Goal: Task Accomplishment & Management: Use online tool/utility

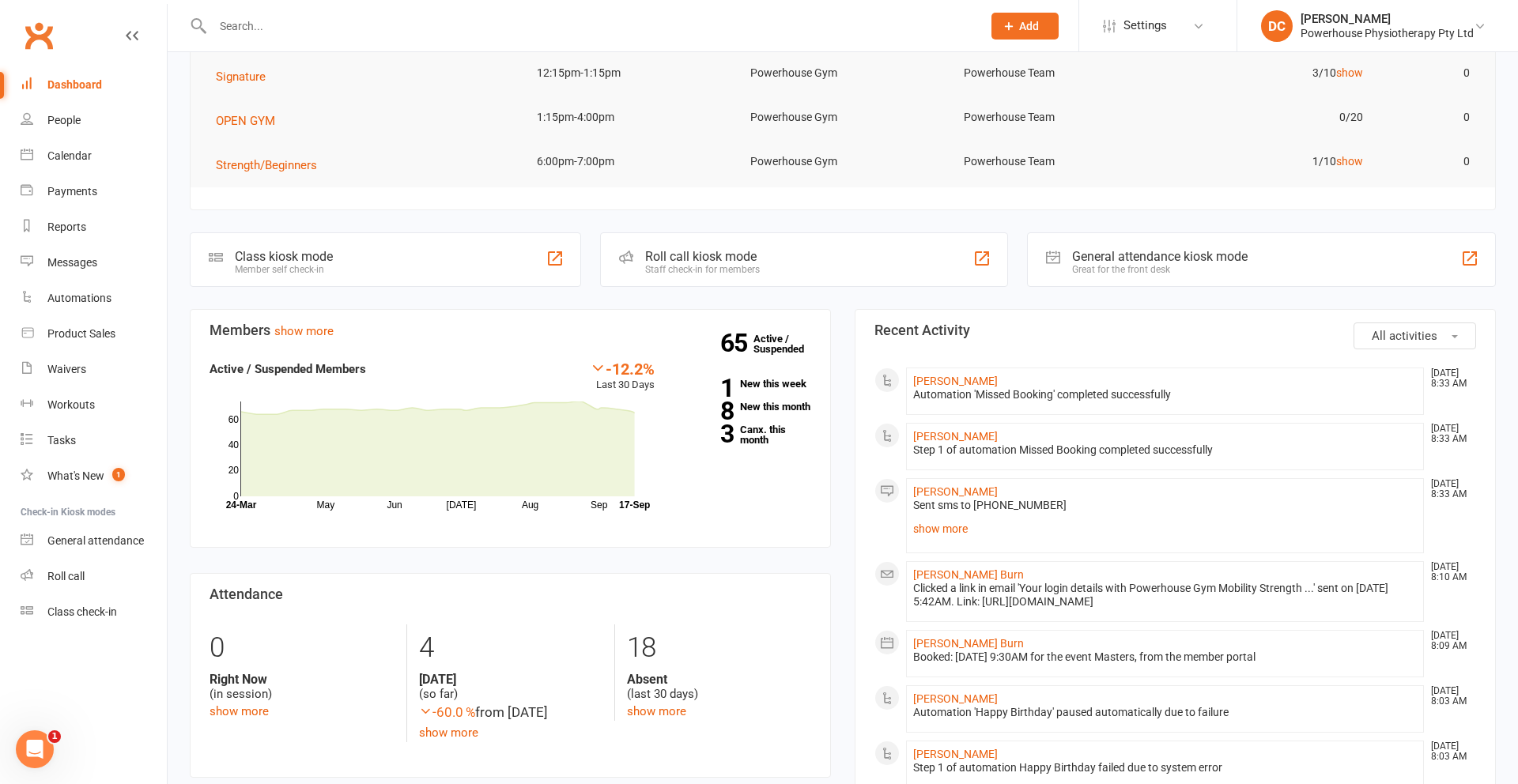
scroll to position [263, 0]
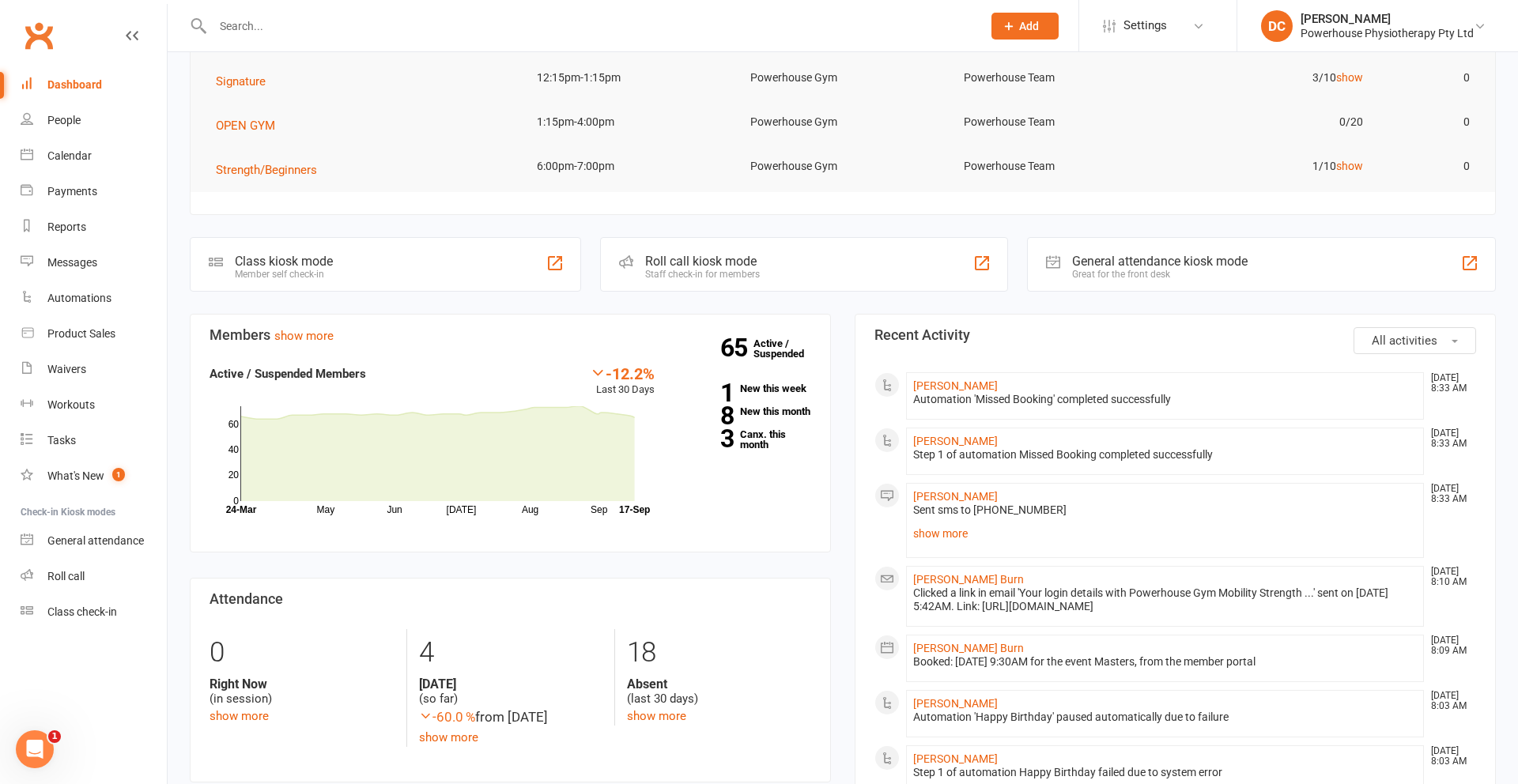
click at [674, 259] on div "Roll call kiosk mode" at bounding box center [701, 261] width 114 height 15
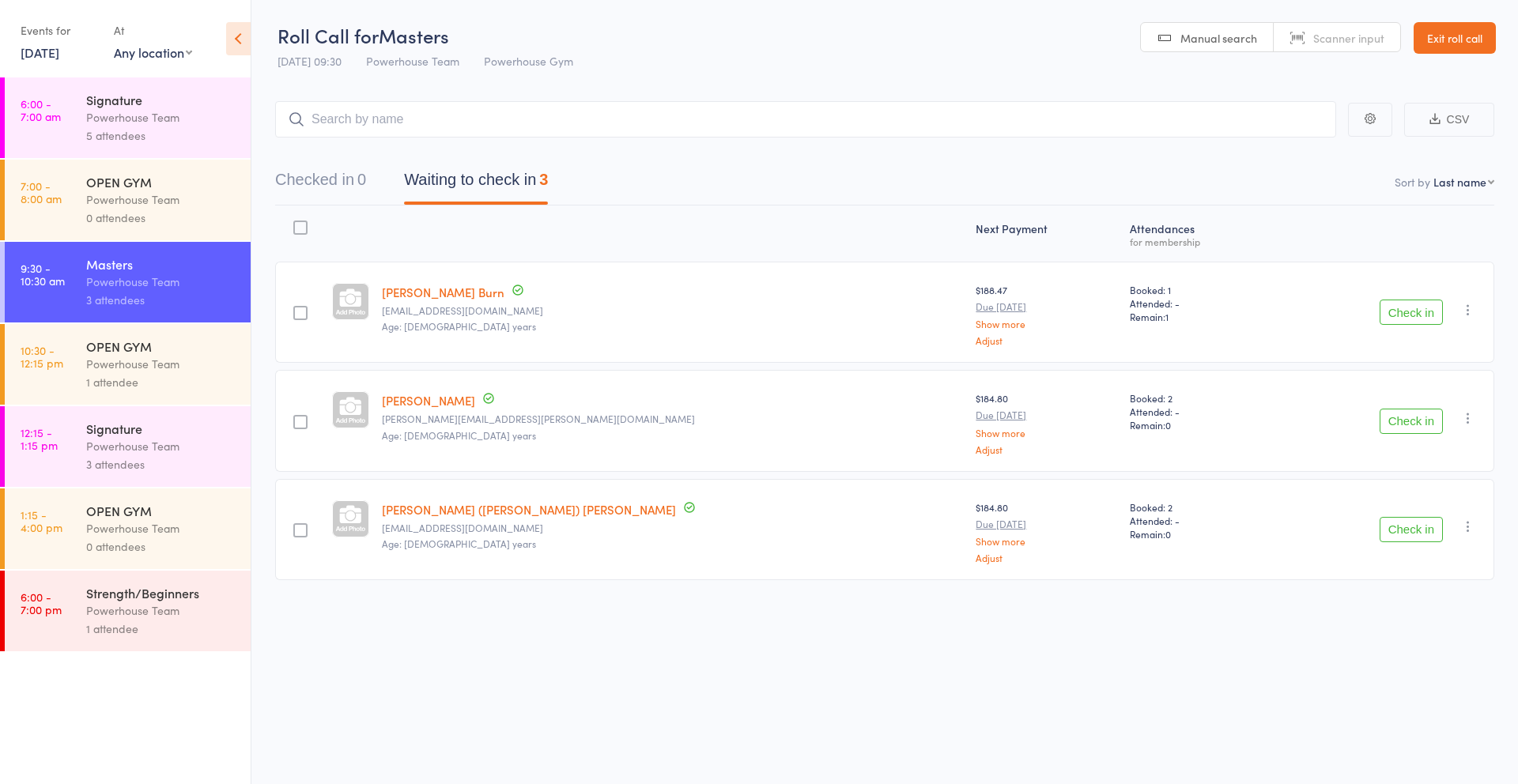
click at [118, 103] on div "Signature" at bounding box center [161, 100] width 151 height 18
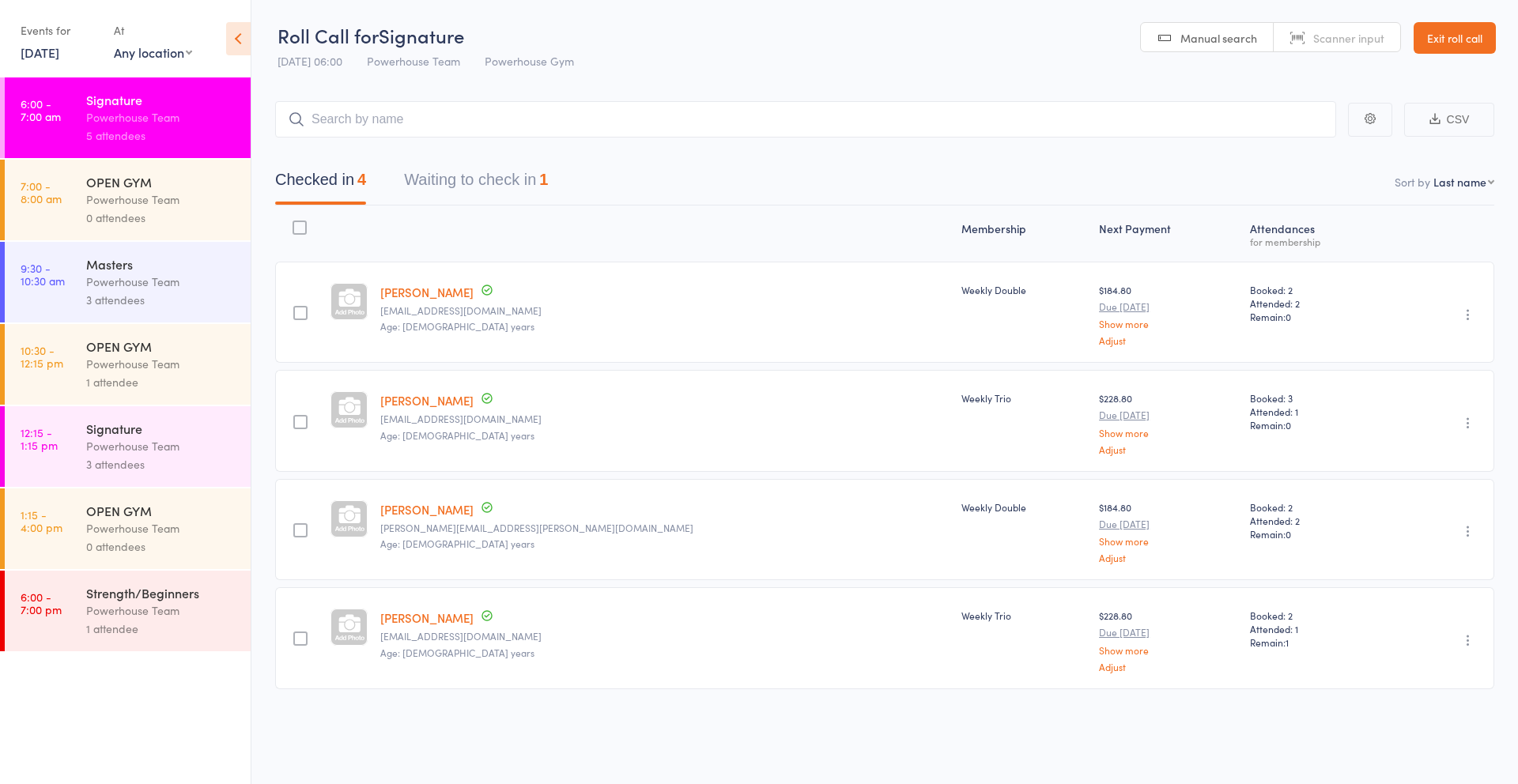
scroll to position [1, 0]
click at [42, 45] on link "[DATE]" at bounding box center [40, 53] width 39 height 18
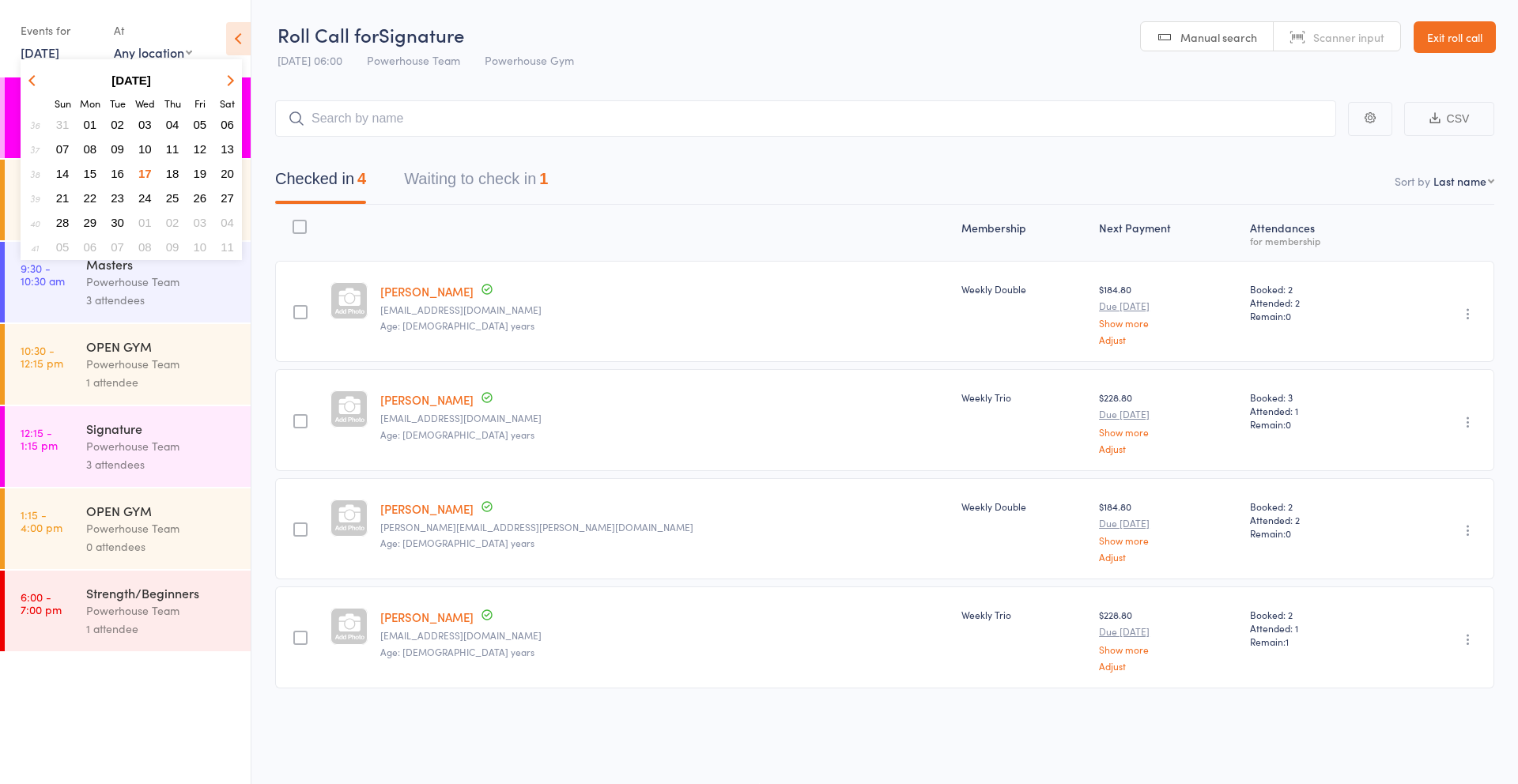
click at [172, 172] on span "18" at bounding box center [173, 174] width 14 height 14
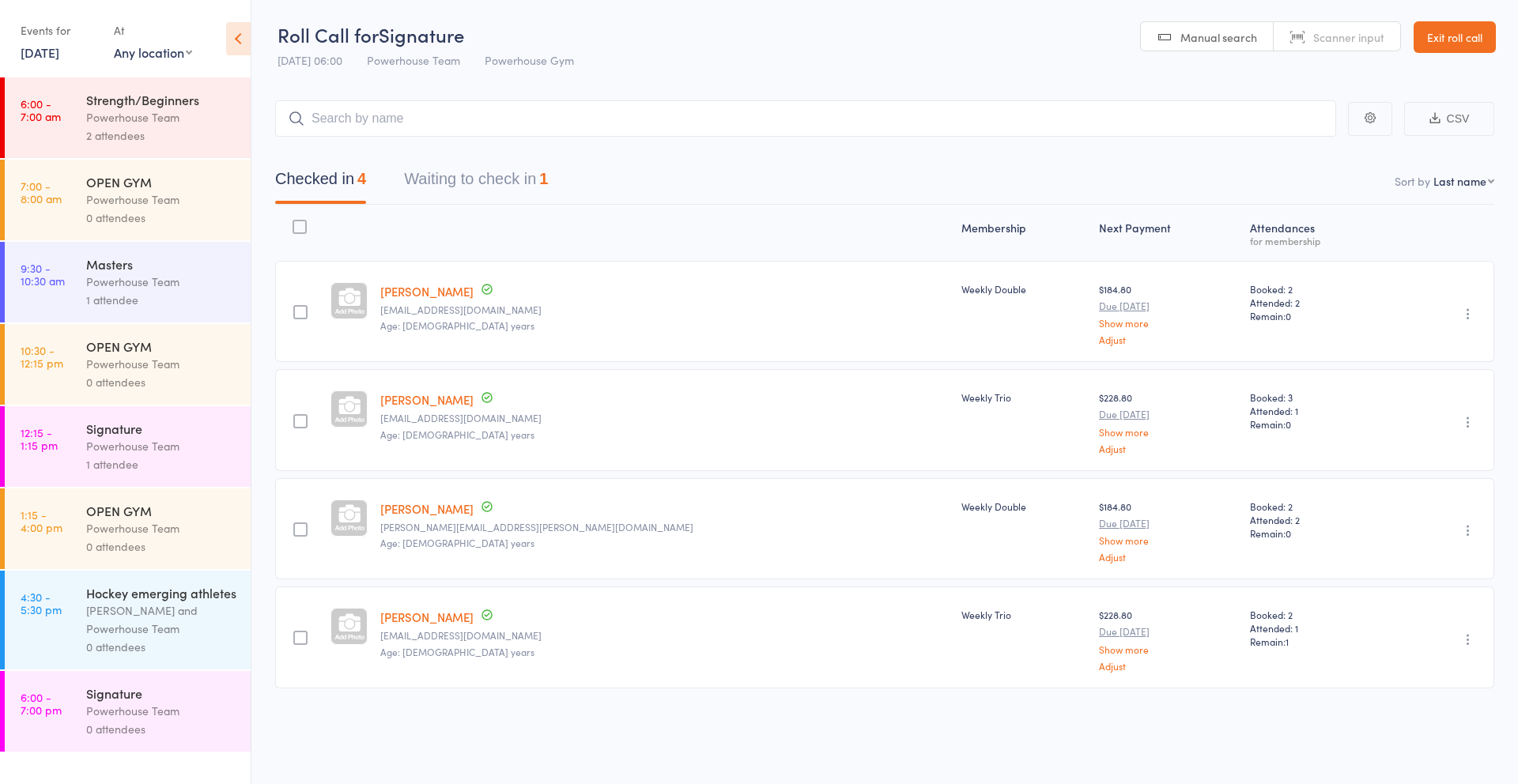
click at [139, 108] on div "Powerhouse Team" at bounding box center [161, 117] width 151 height 19
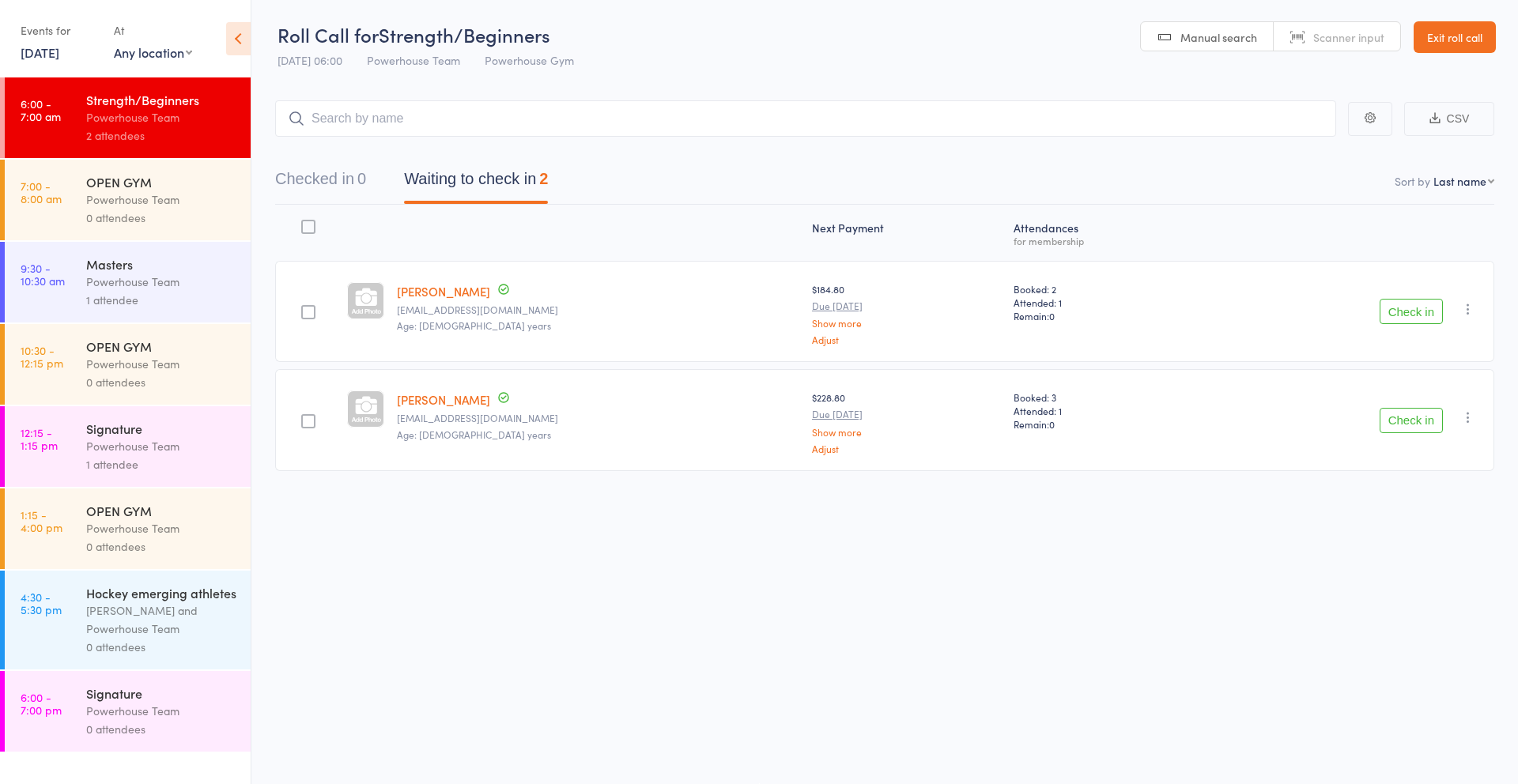
click at [52, 49] on link "[DATE]" at bounding box center [40, 53] width 39 height 18
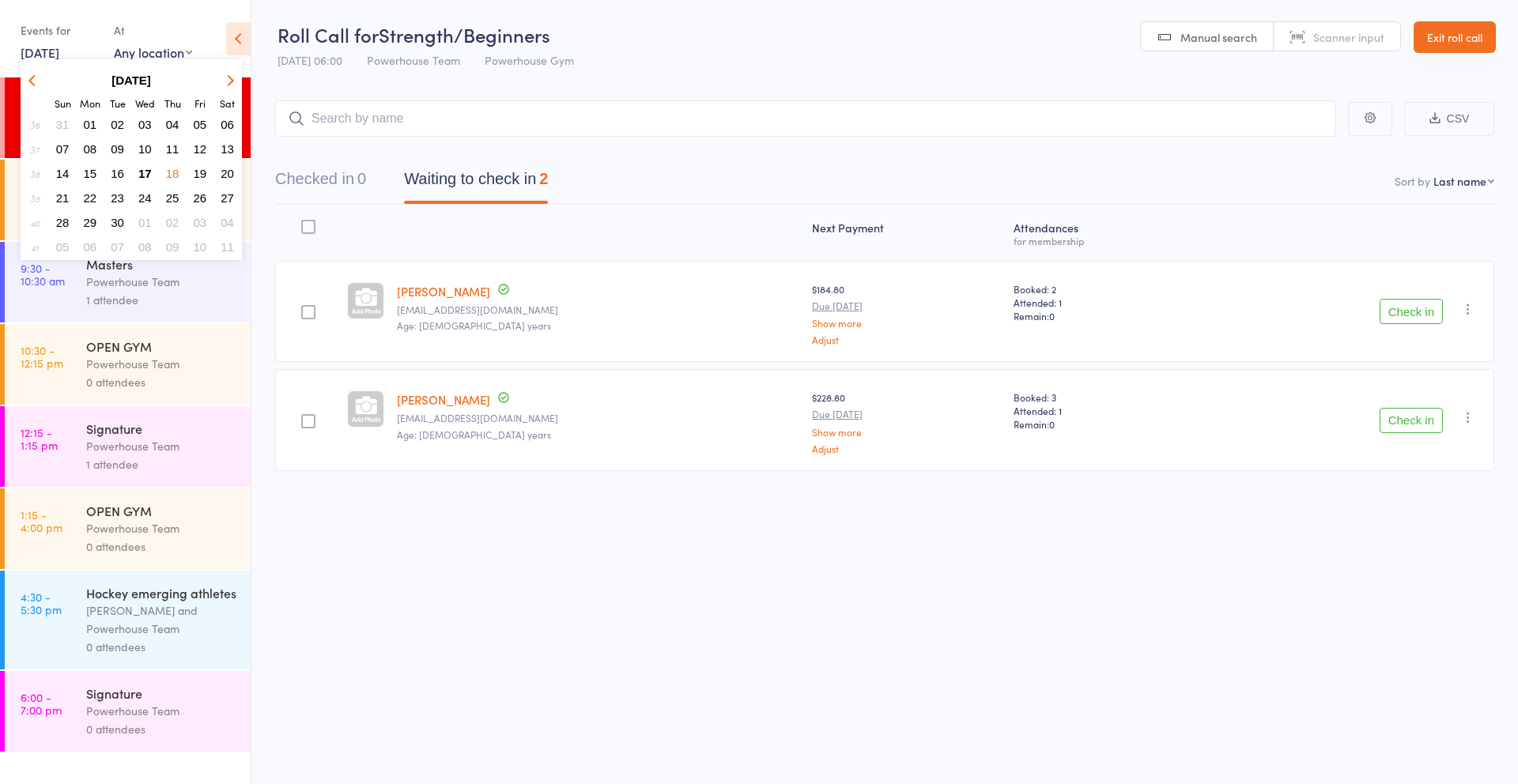
click at [203, 174] on span "19" at bounding box center [200, 174] width 14 height 14
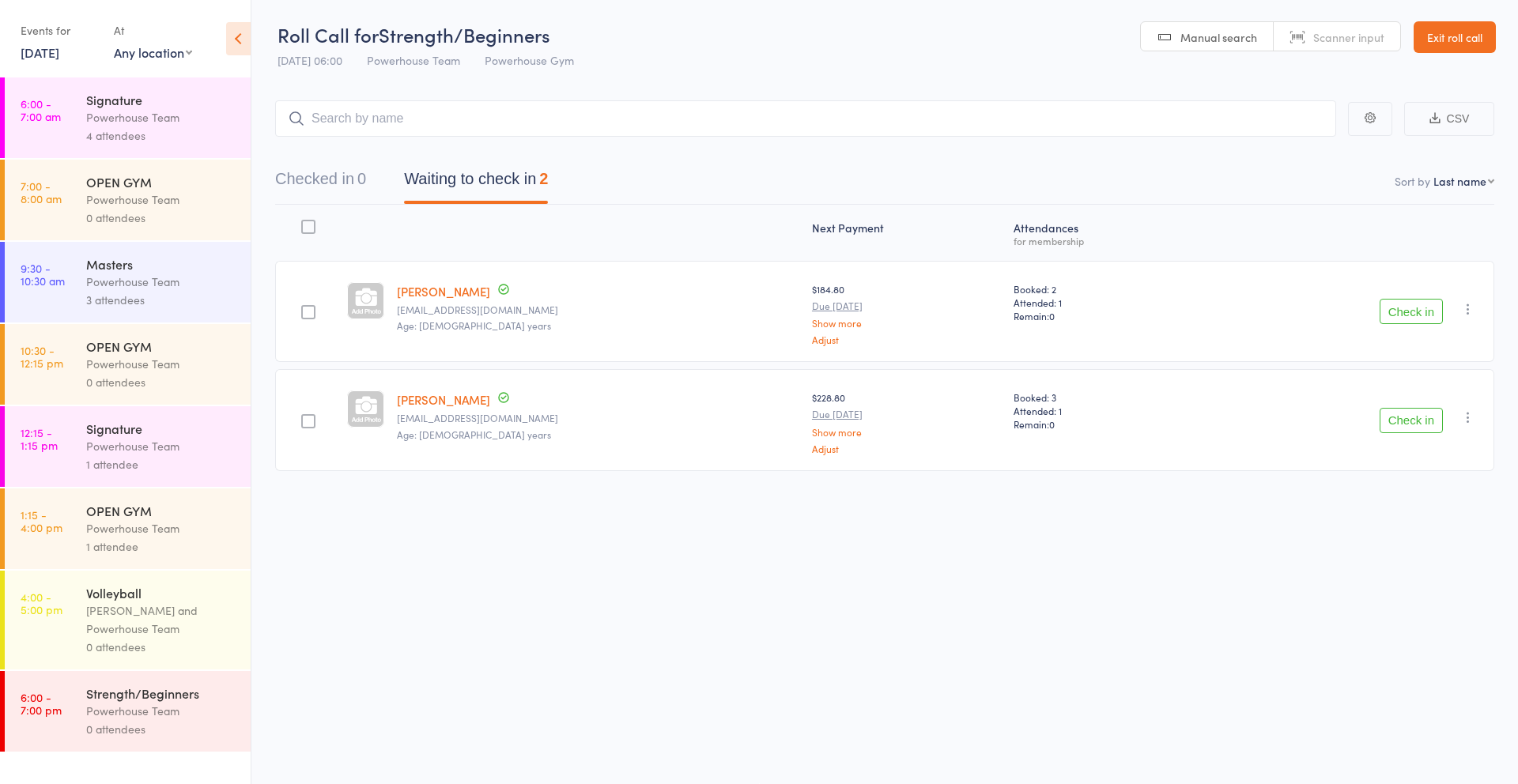
click at [83, 118] on link "6:00 - 7:00 am Signature Powerhouse Team 4 attendees" at bounding box center [128, 117] width 246 height 81
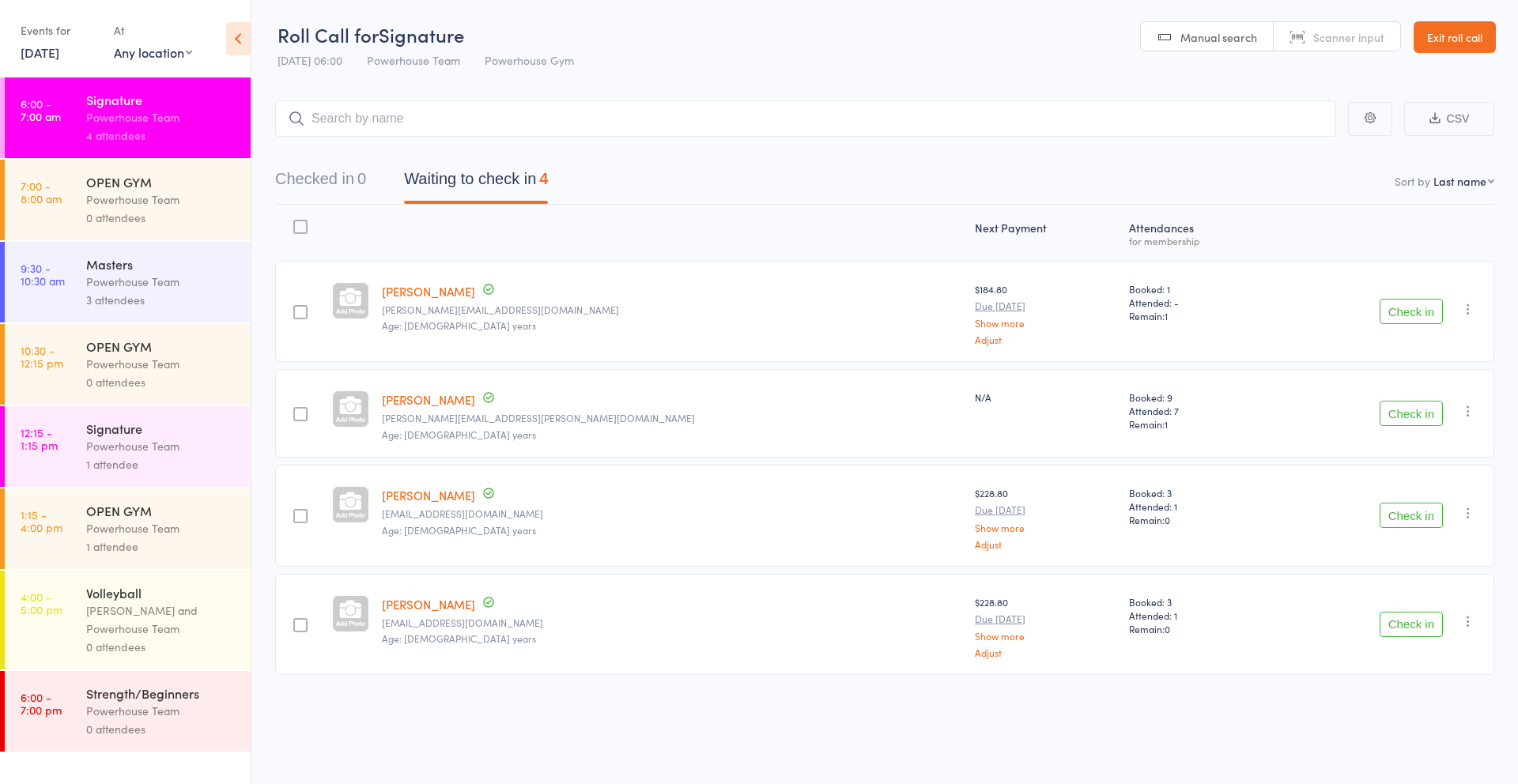
click at [44, 52] on link "[DATE]" at bounding box center [40, 53] width 39 height 18
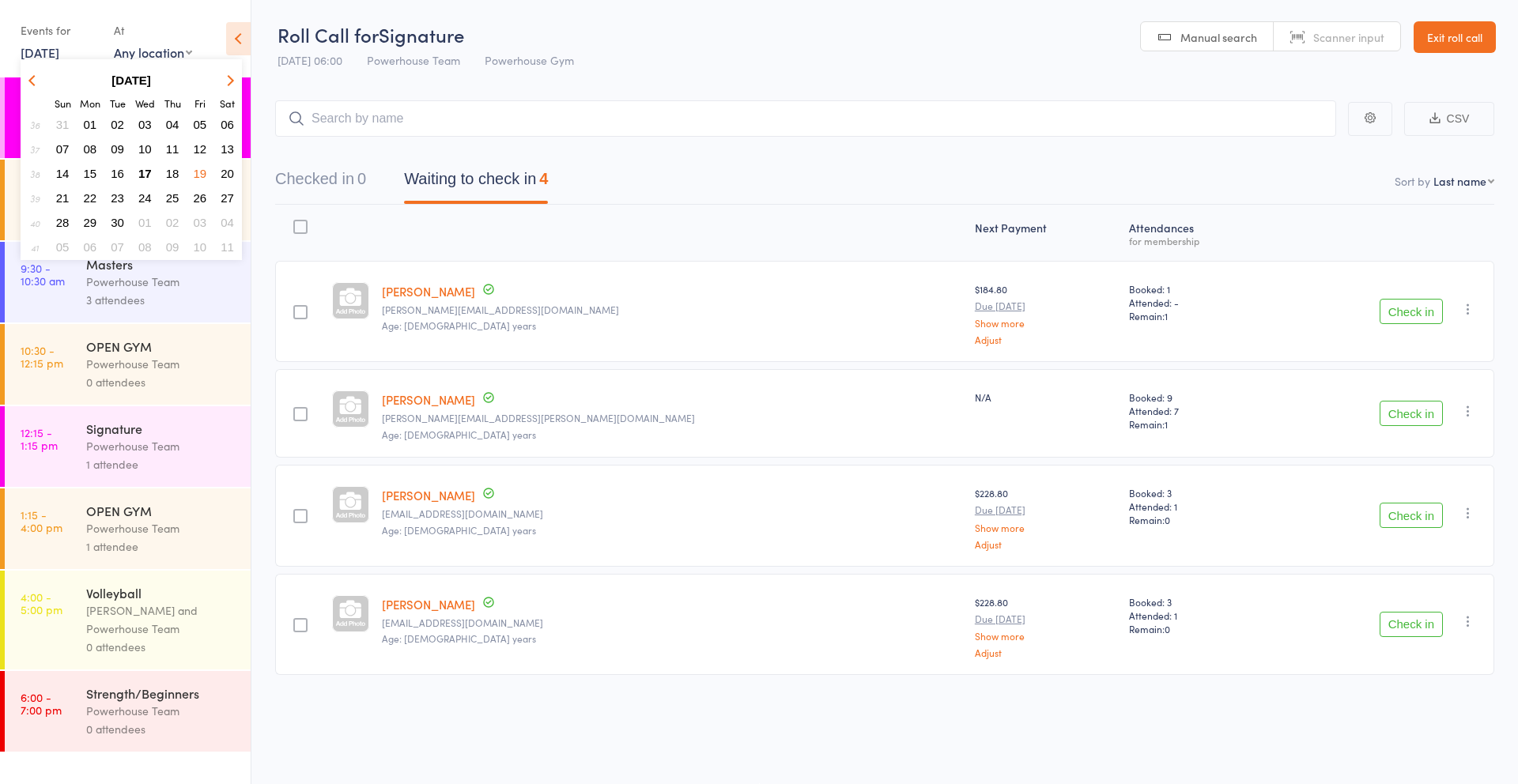
click at [116, 172] on span "16" at bounding box center [117, 174] width 14 height 14
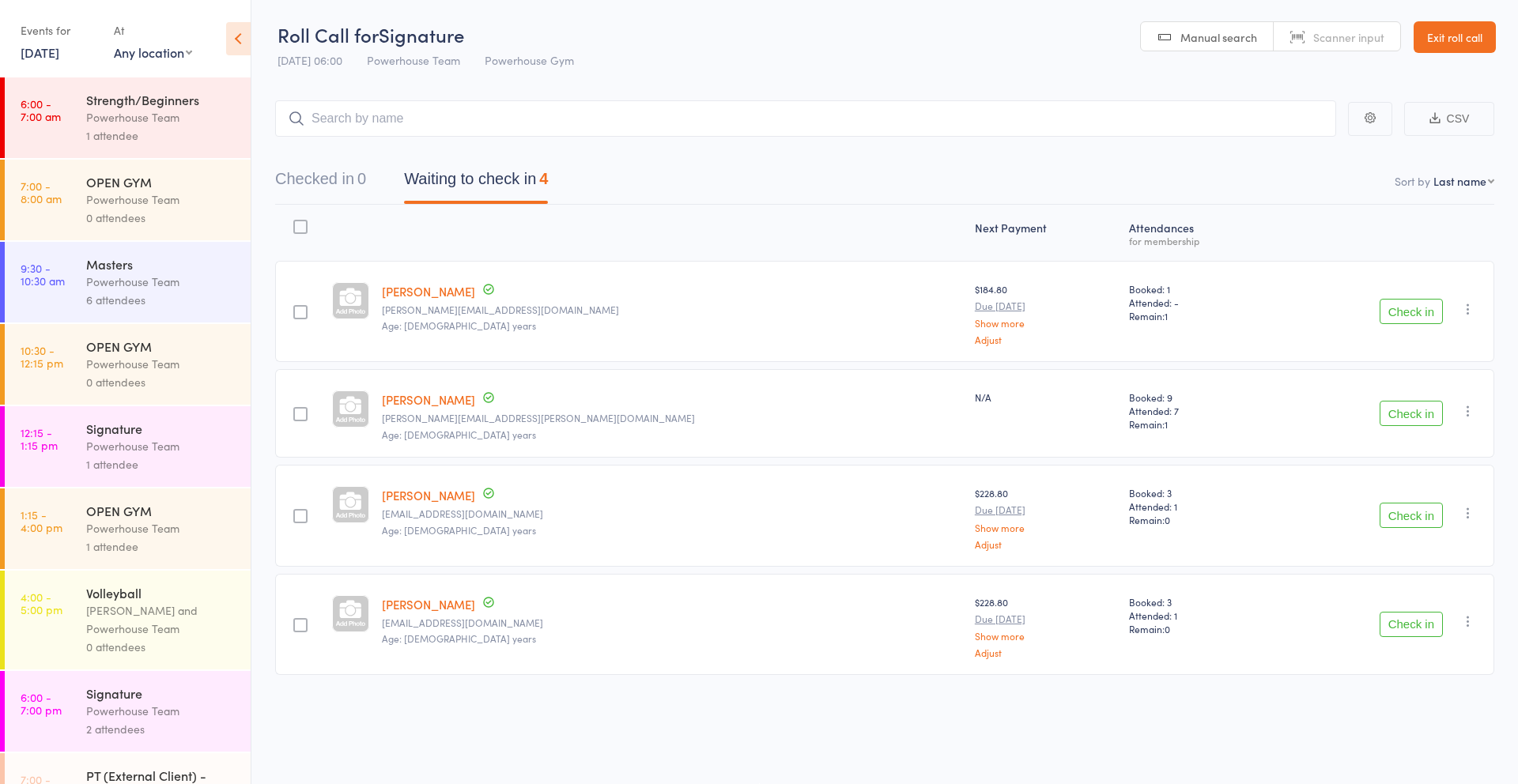
click at [131, 126] on div "1 attendee" at bounding box center [161, 135] width 151 height 19
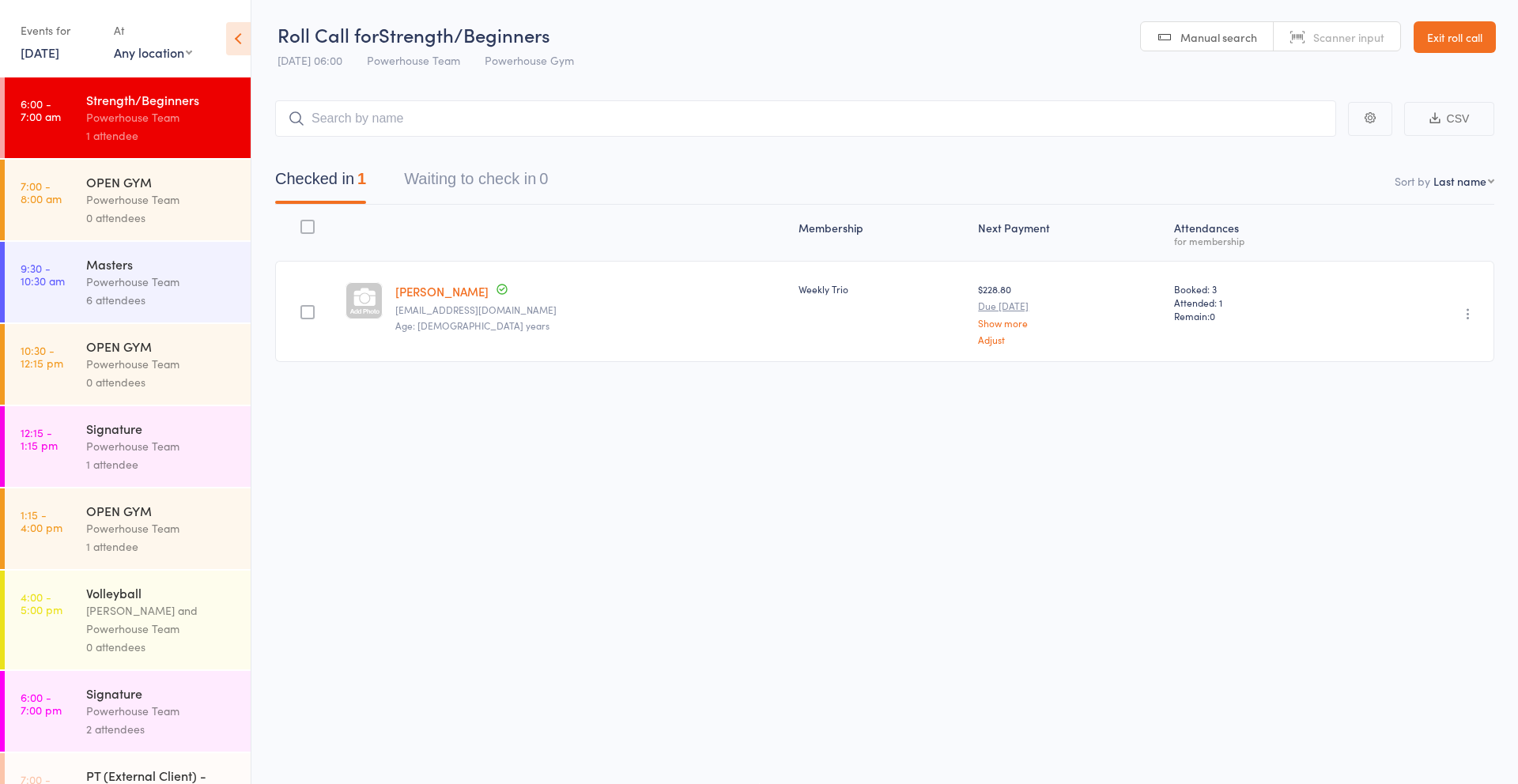
click at [32, 57] on link "[DATE]" at bounding box center [40, 53] width 39 height 18
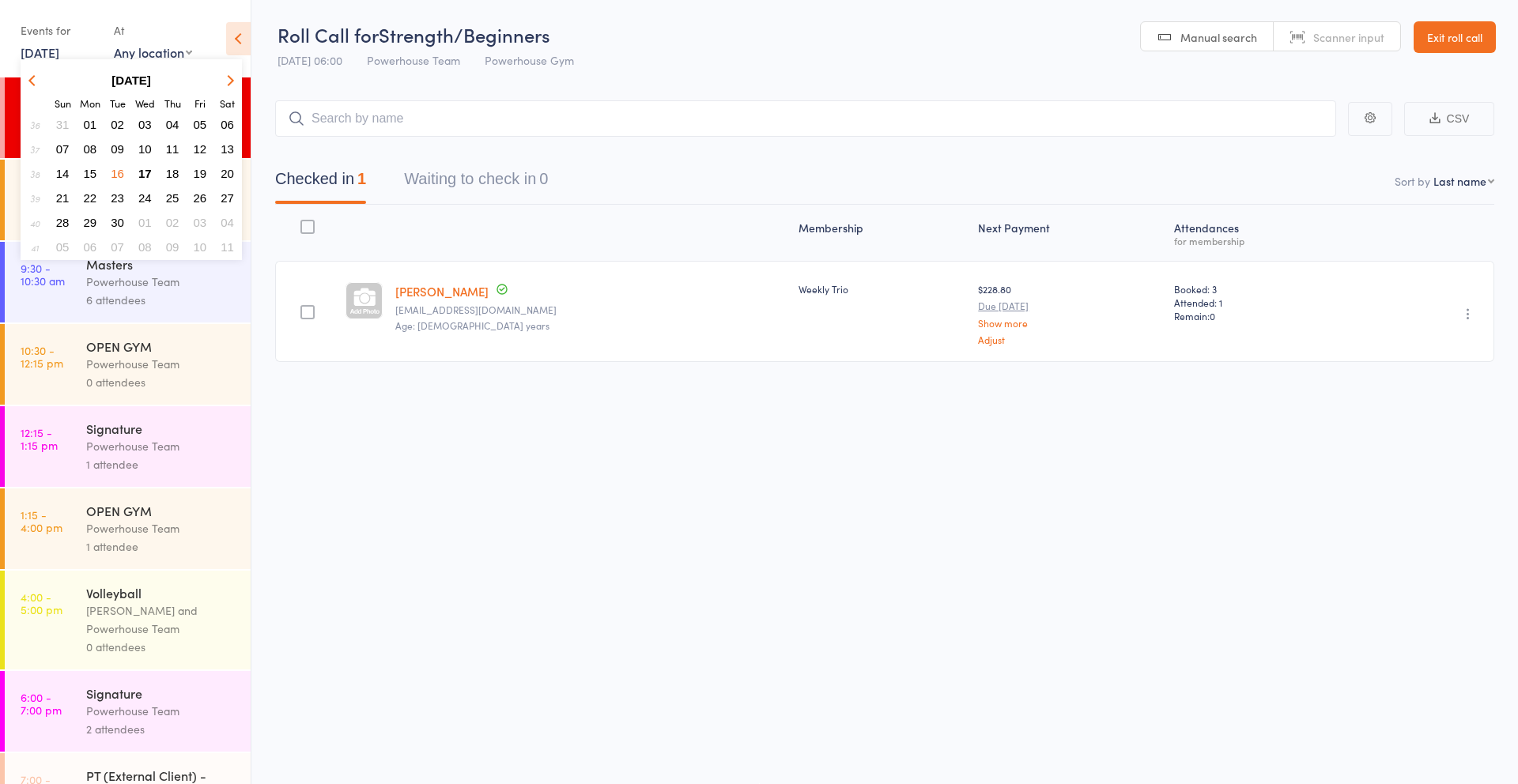
click at [175, 171] on span "18" at bounding box center [173, 174] width 14 height 14
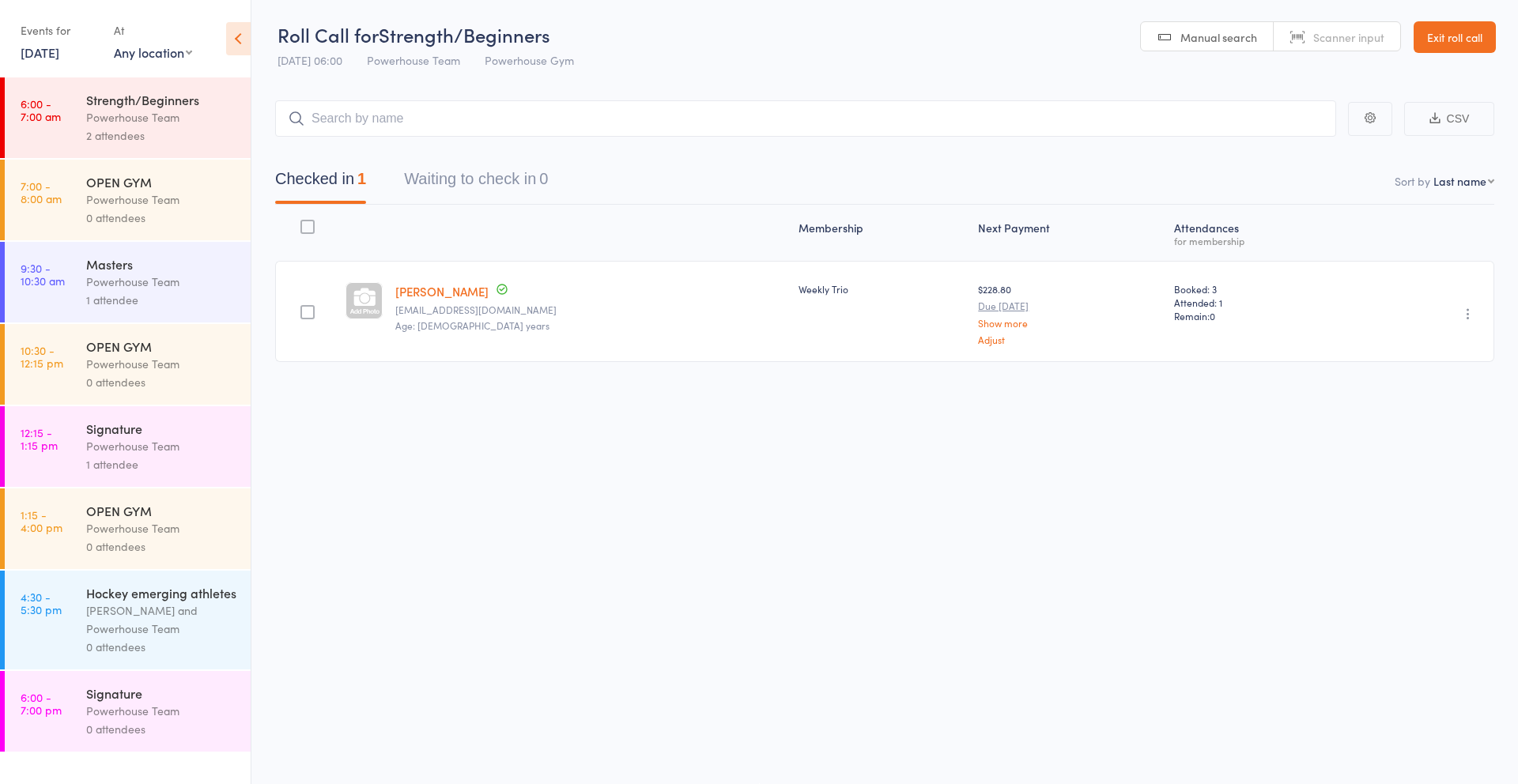
click at [31, 53] on link "[DATE]" at bounding box center [40, 53] width 39 height 18
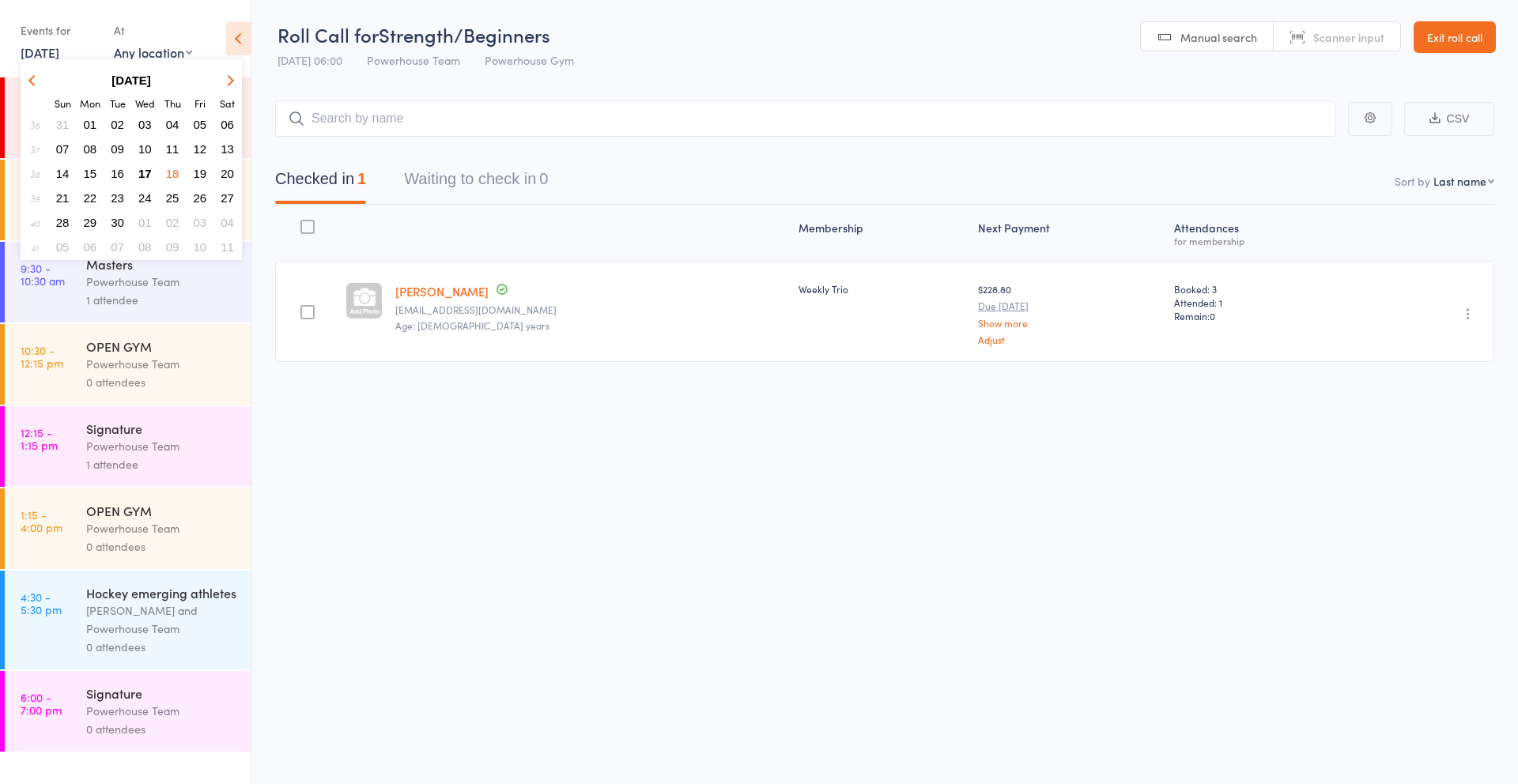
click at [149, 172] on span "17" at bounding box center [146, 174] width 14 height 14
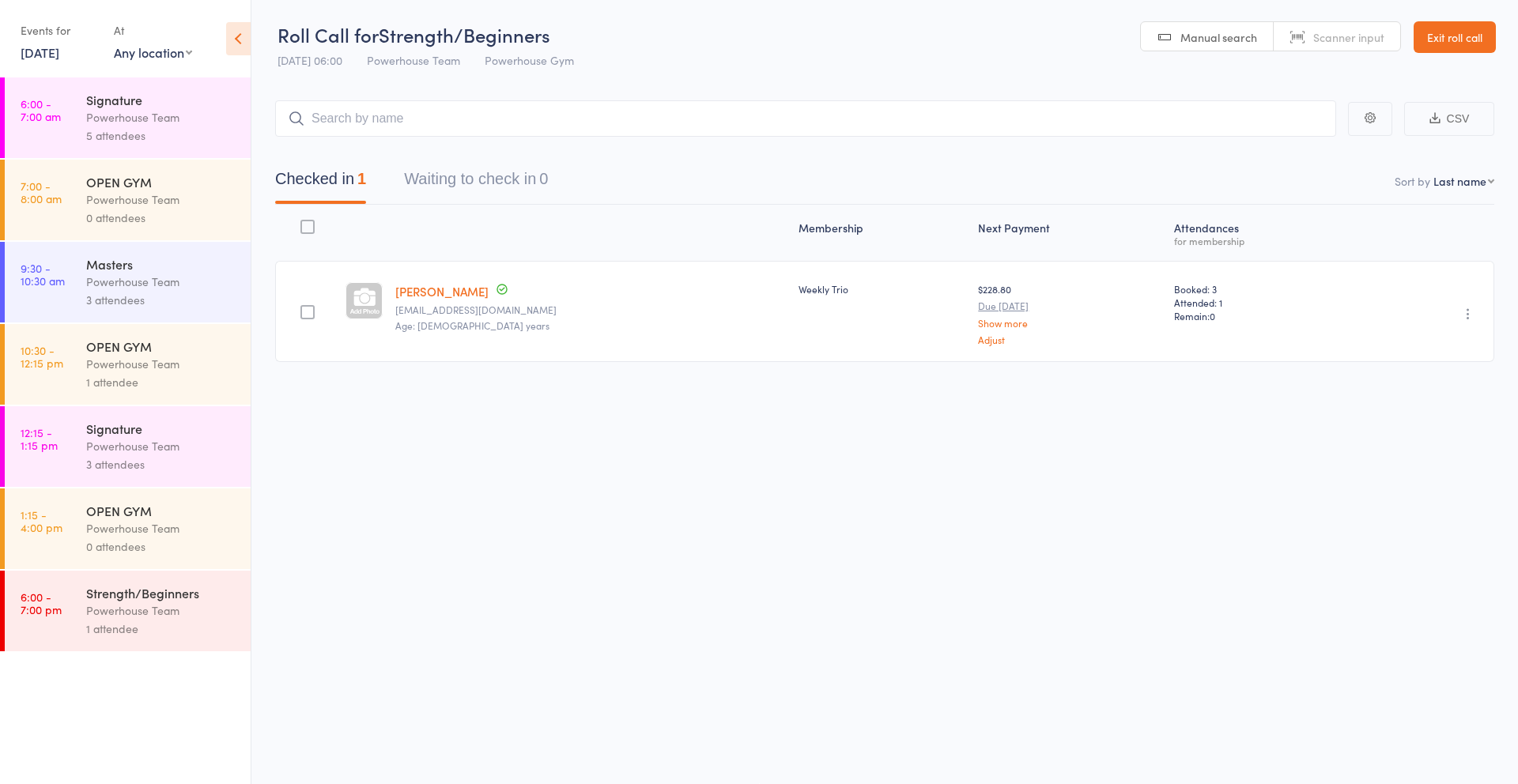
click at [136, 123] on div "Powerhouse Team" at bounding box center [161, 117] width 151 height 19
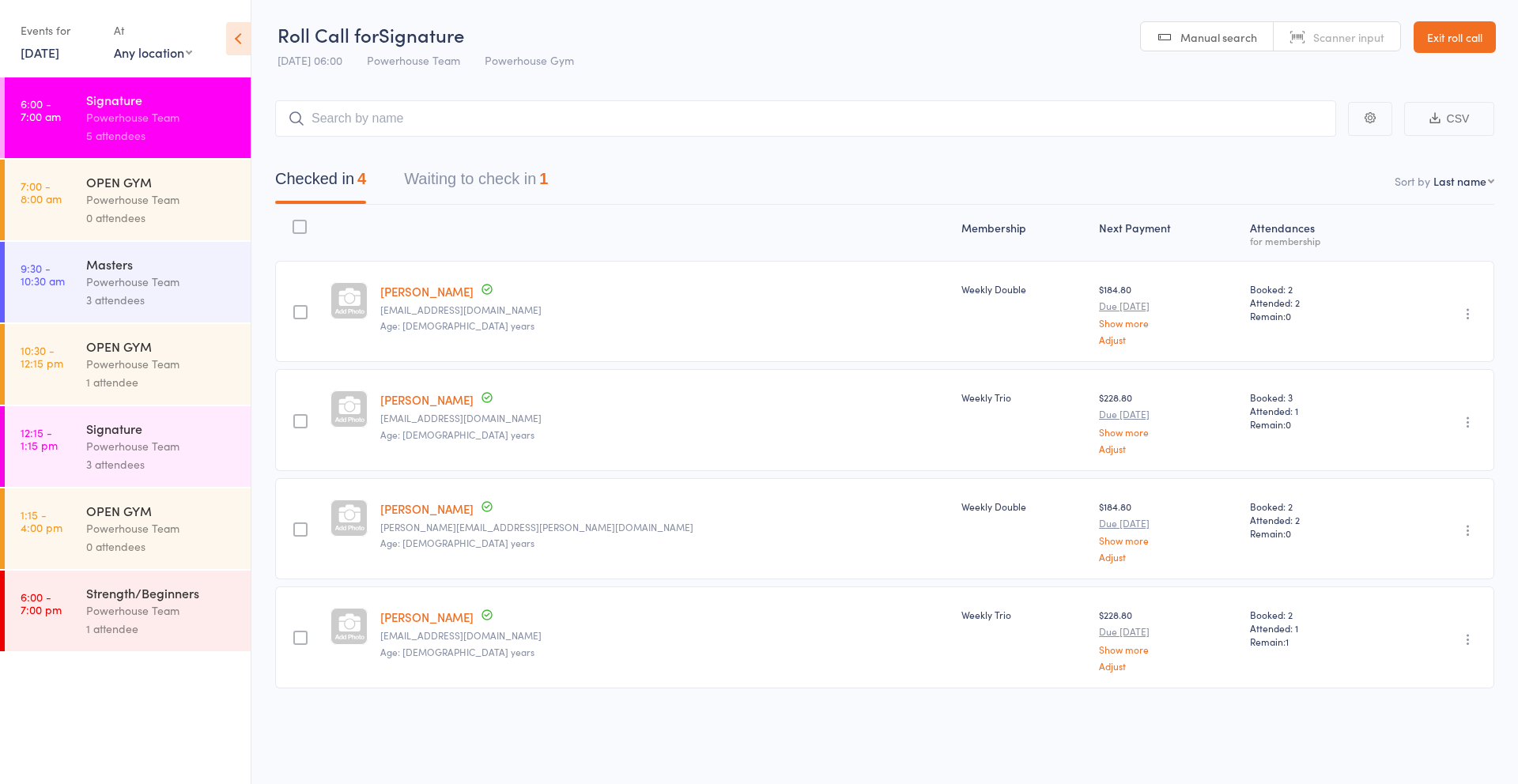
click at [57, 52] on link "[DATE]" at bounding box center [40, 53] width 39 height 18
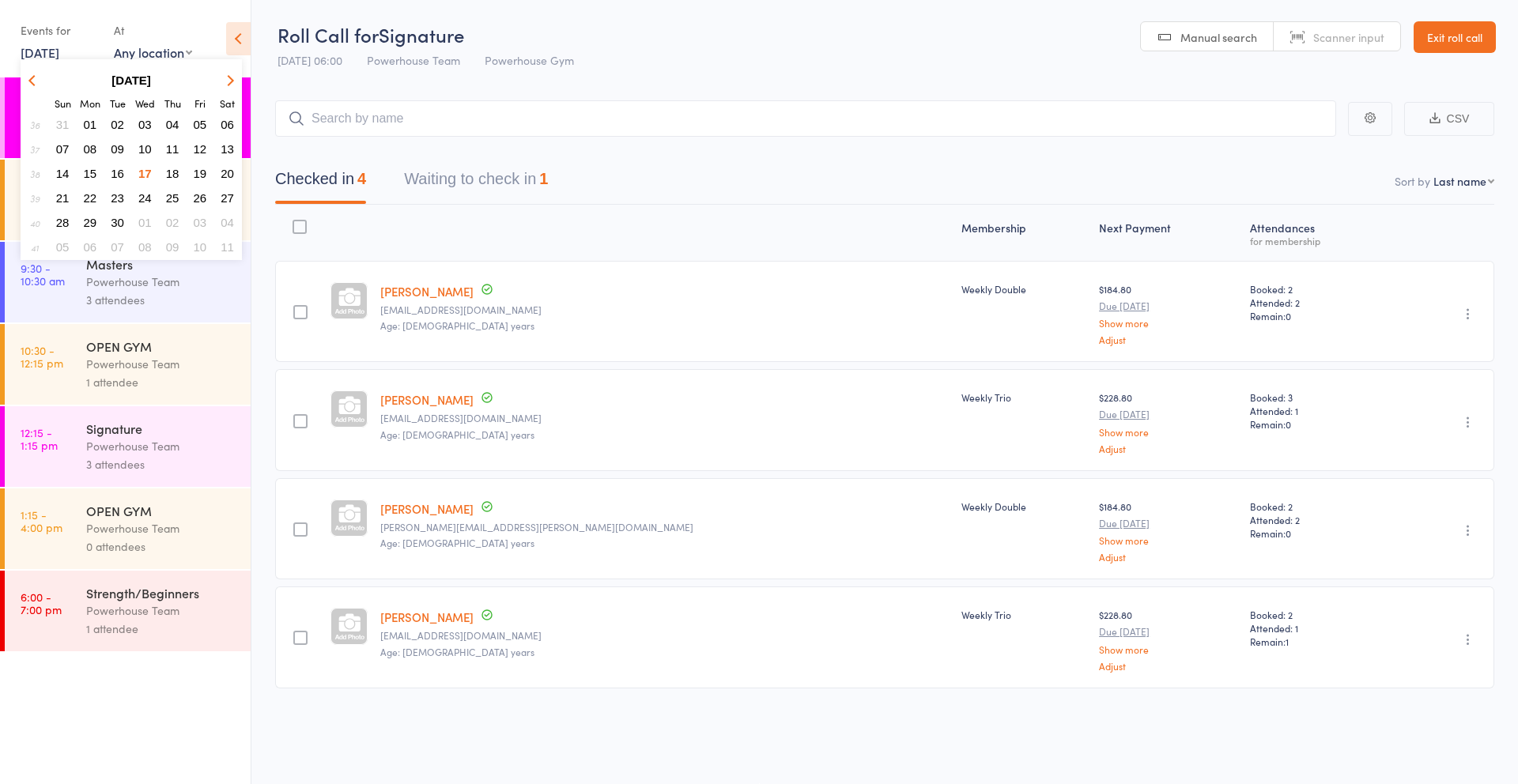
click at [201, 176] on span "19" at bounding box center [200, 174] width 14 height 14
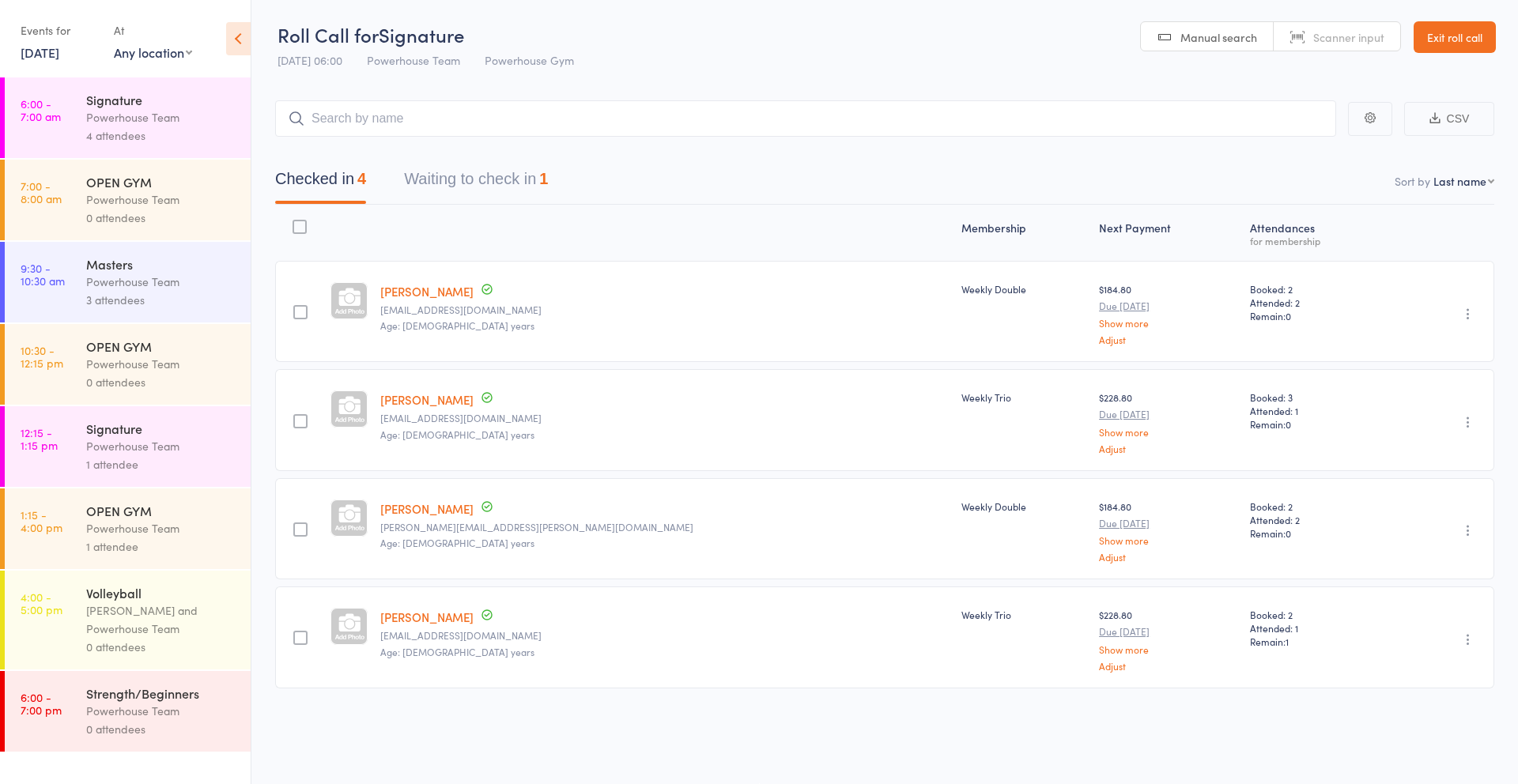
click at [145, 126] on div "4 attendees" at bounding box center [161, 135] width 151 height 19
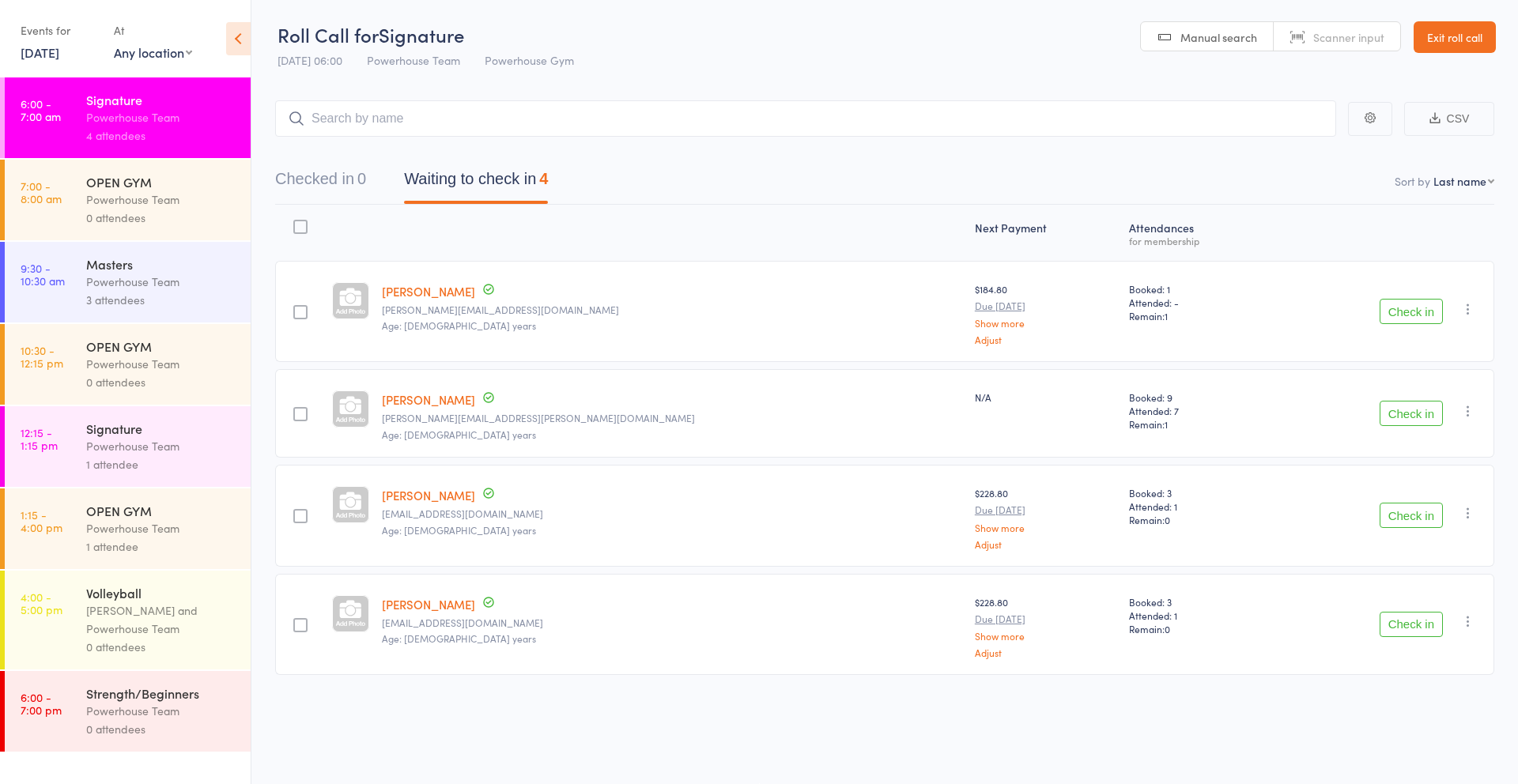
click at [44, 50] on link "[DATE]" at bounding box center [40, 53] width 39 height 18
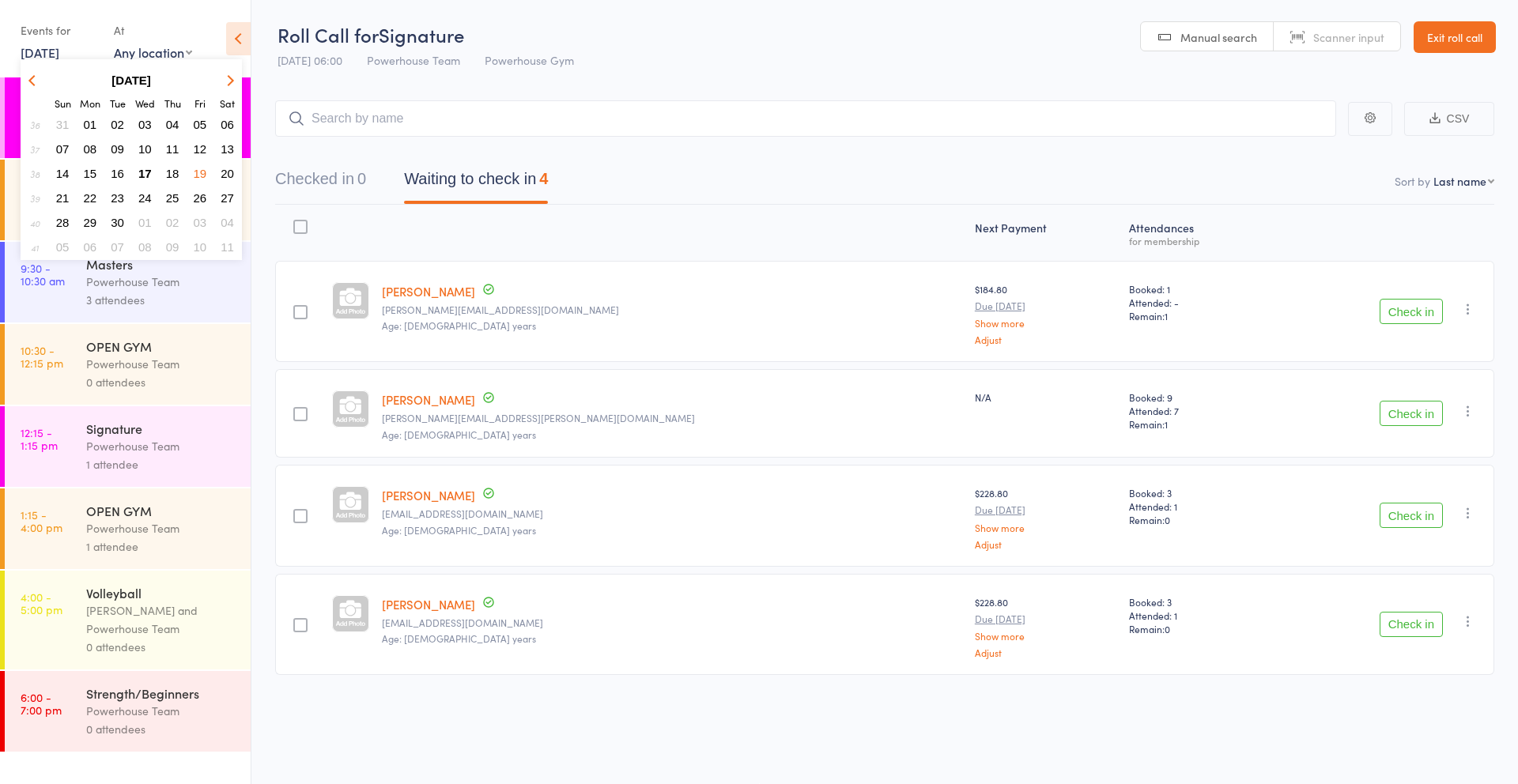
click at [231, 174] on span "20" at bounding box center [228, 174] width 14 height 14
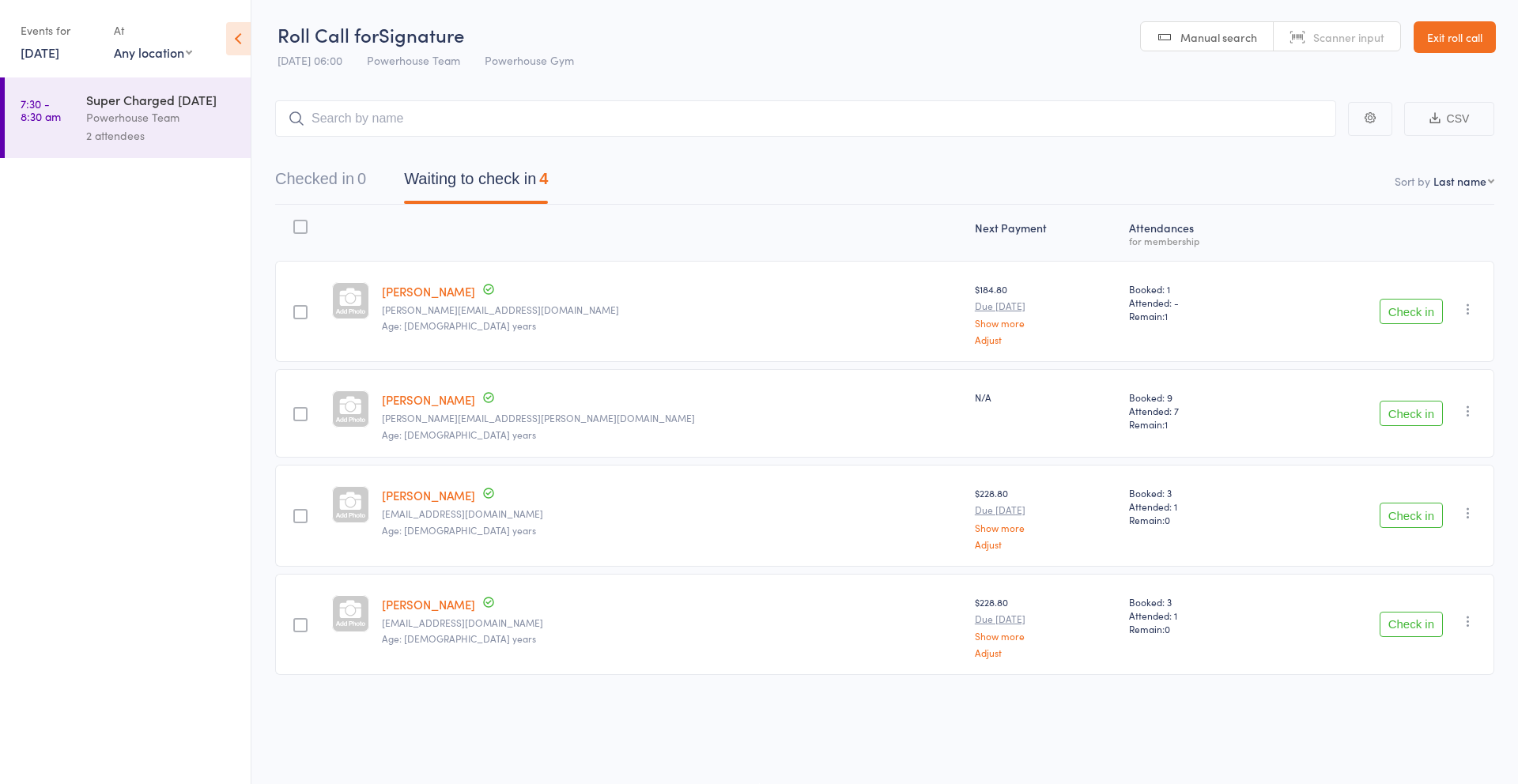
click at [109, 109] on div "Powerhouse Team" at bounding box center [161, 117] width 151 height 19
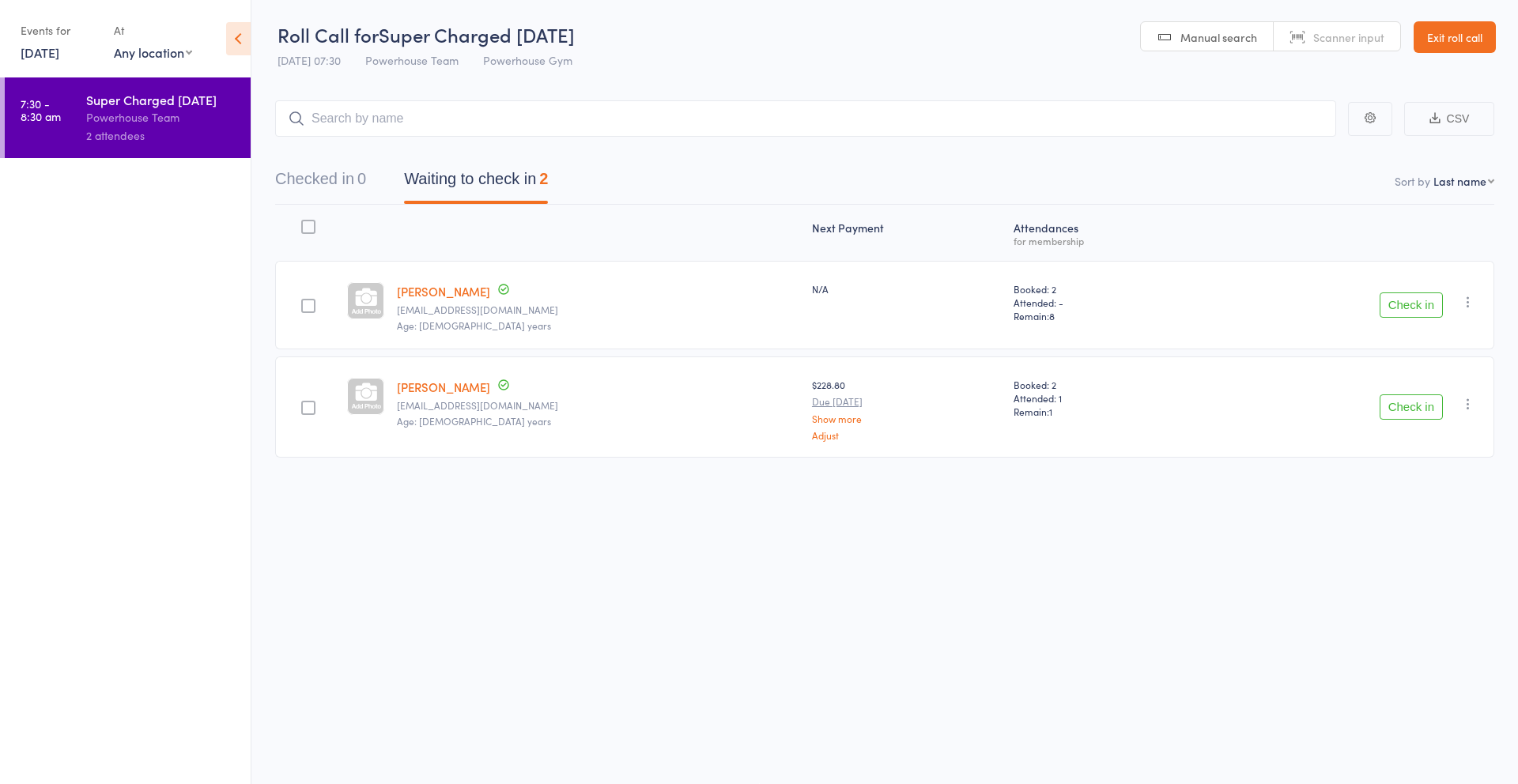
click at [46, 54] on link "[DATE]" at bounding box center [40, 53] width 39 height 18
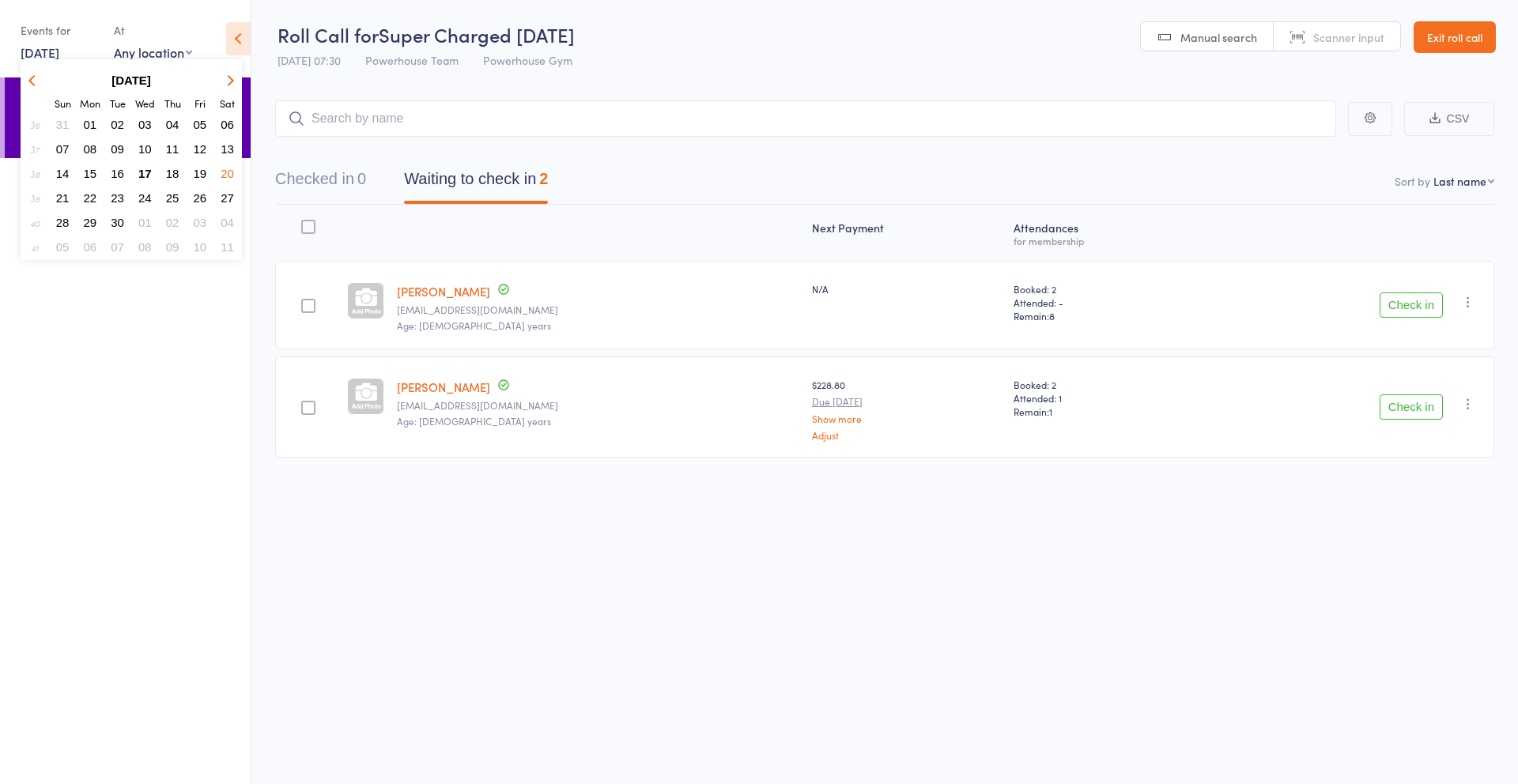
click at [175, 173] on span "18" at bounding box center [173, 174] width 14 height 14
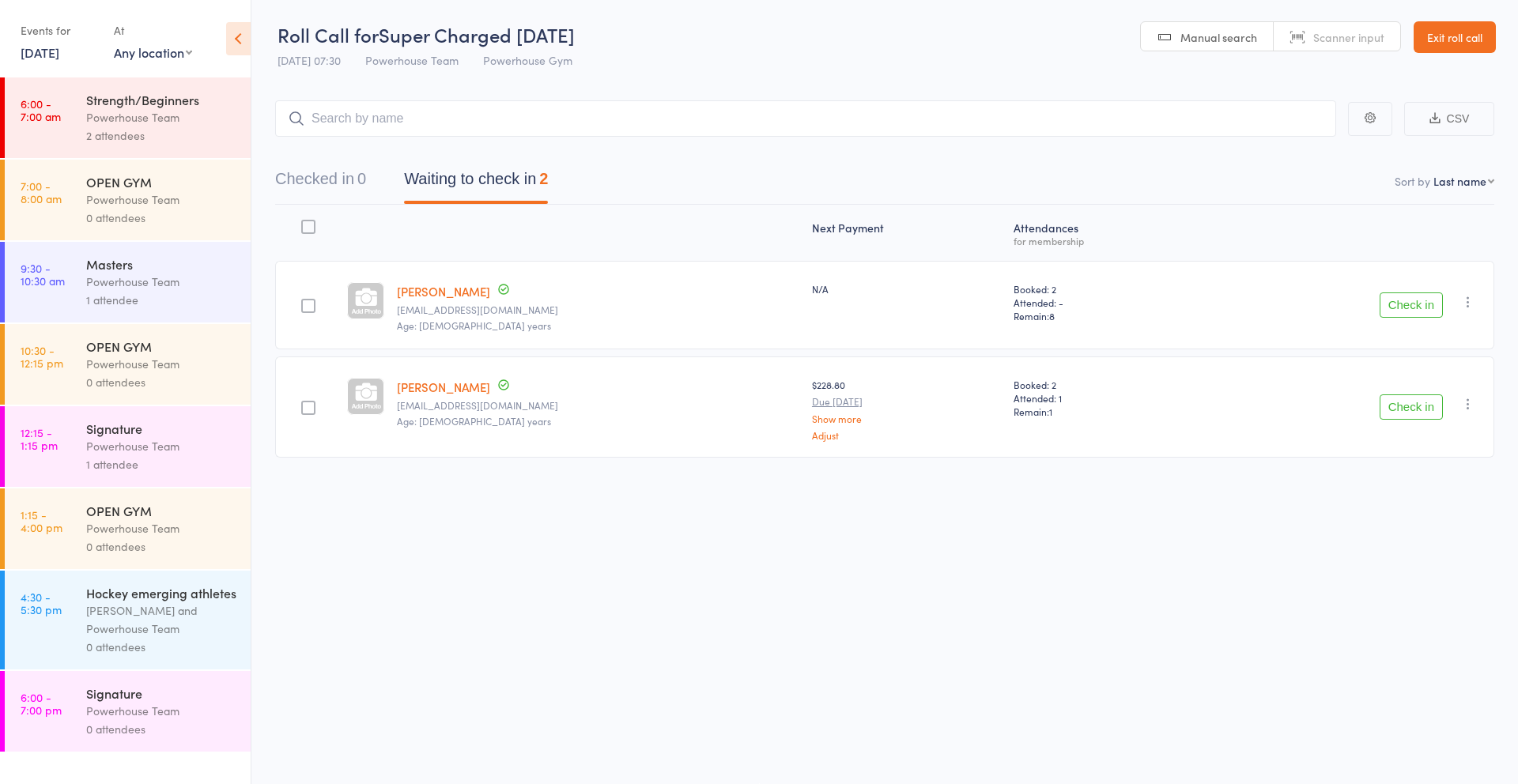
click at [218, 282] on div "Powerhouse Team" at bounding box center [161, 281] width 151 height 19
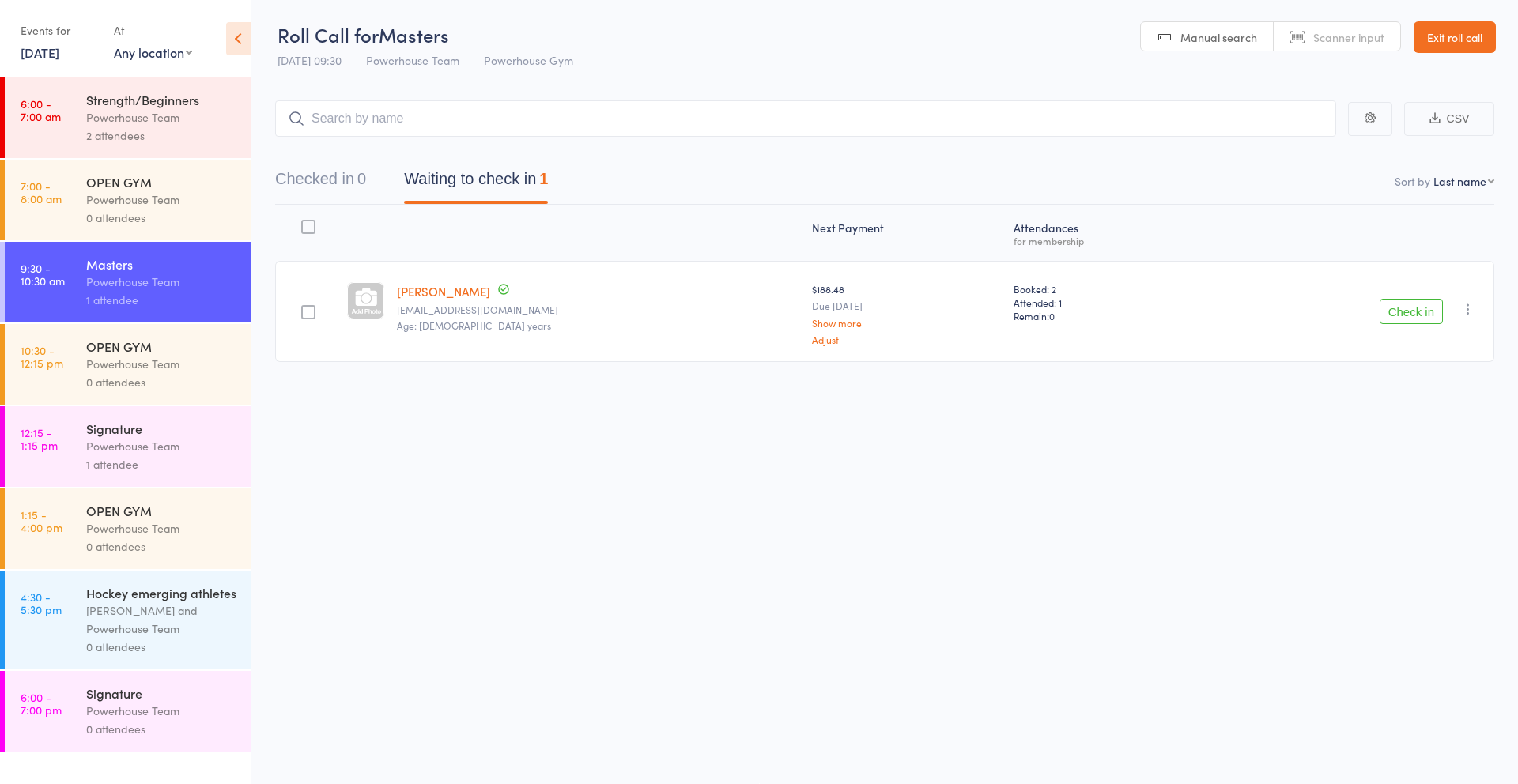
click at [44, 52] on link "[DATE]" at bounding box center [40, 53] width 39 height 18
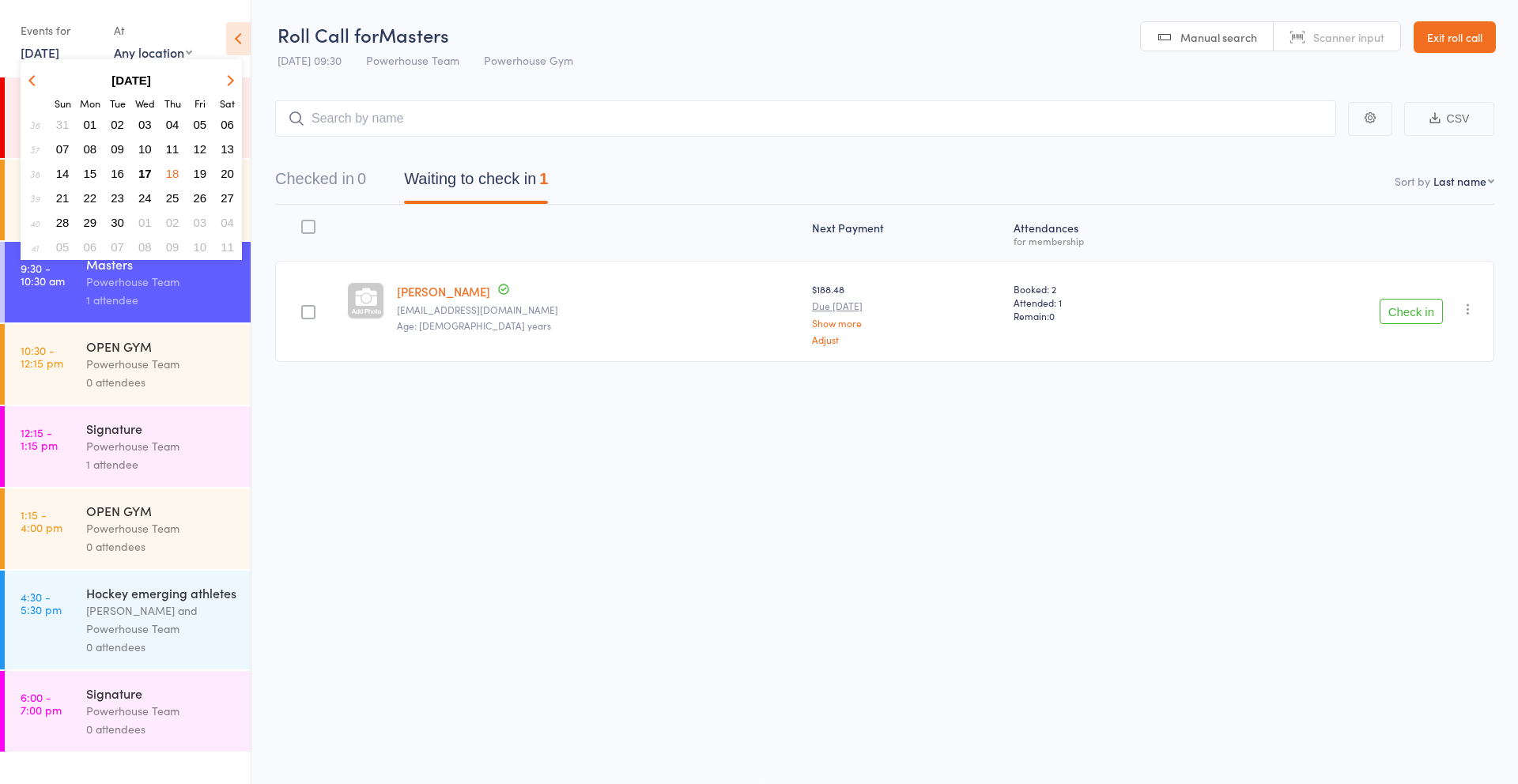
click at [143, 176] on span "17" at bounding box center [146, 174] width 14 height 14
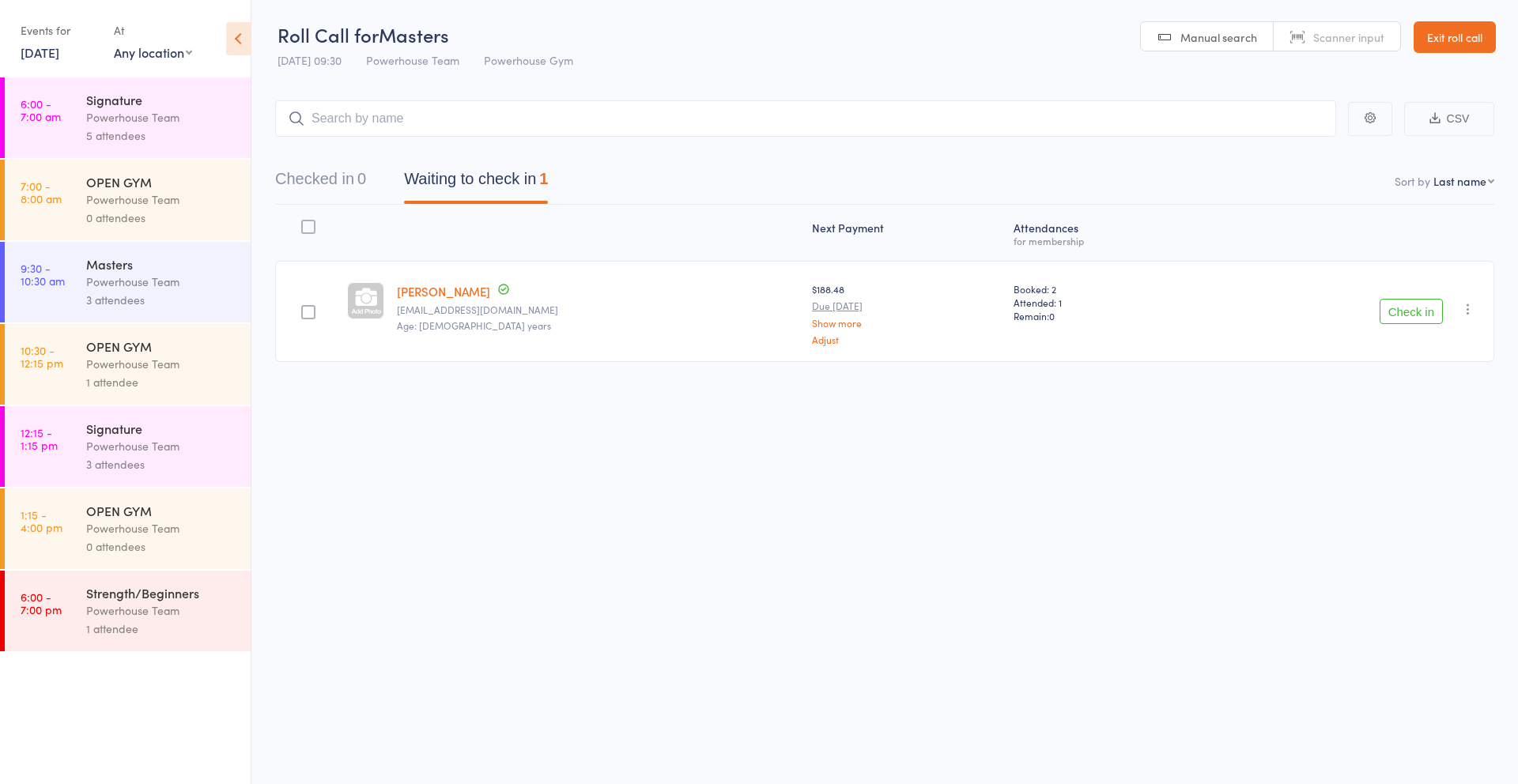
click at [42, 52] on link "[DATE]" at bounding box center [40, 53] width 39 height 18
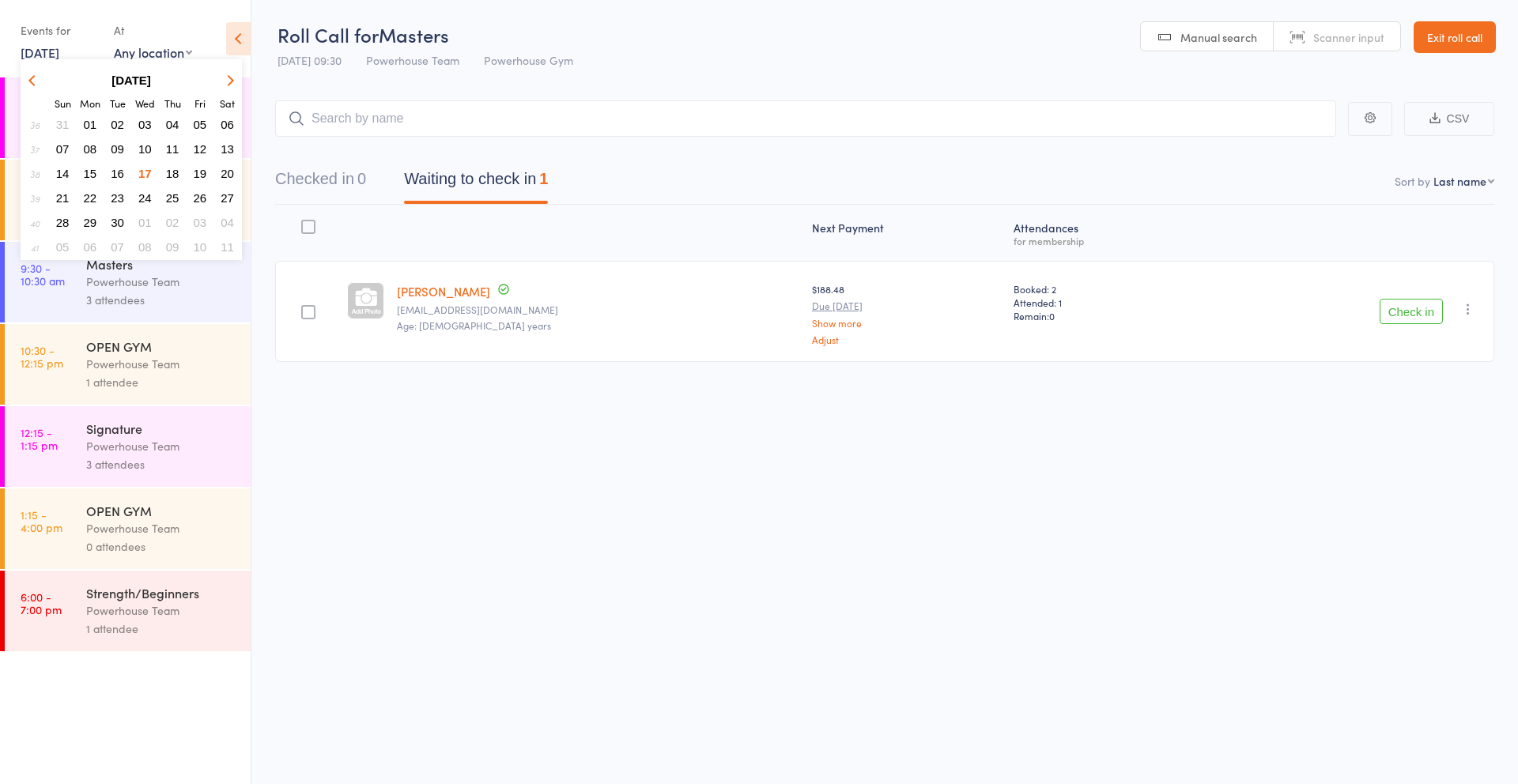
click at [51, 38] on div "Events for" at bounding box center [59, 30] width 77 height 26
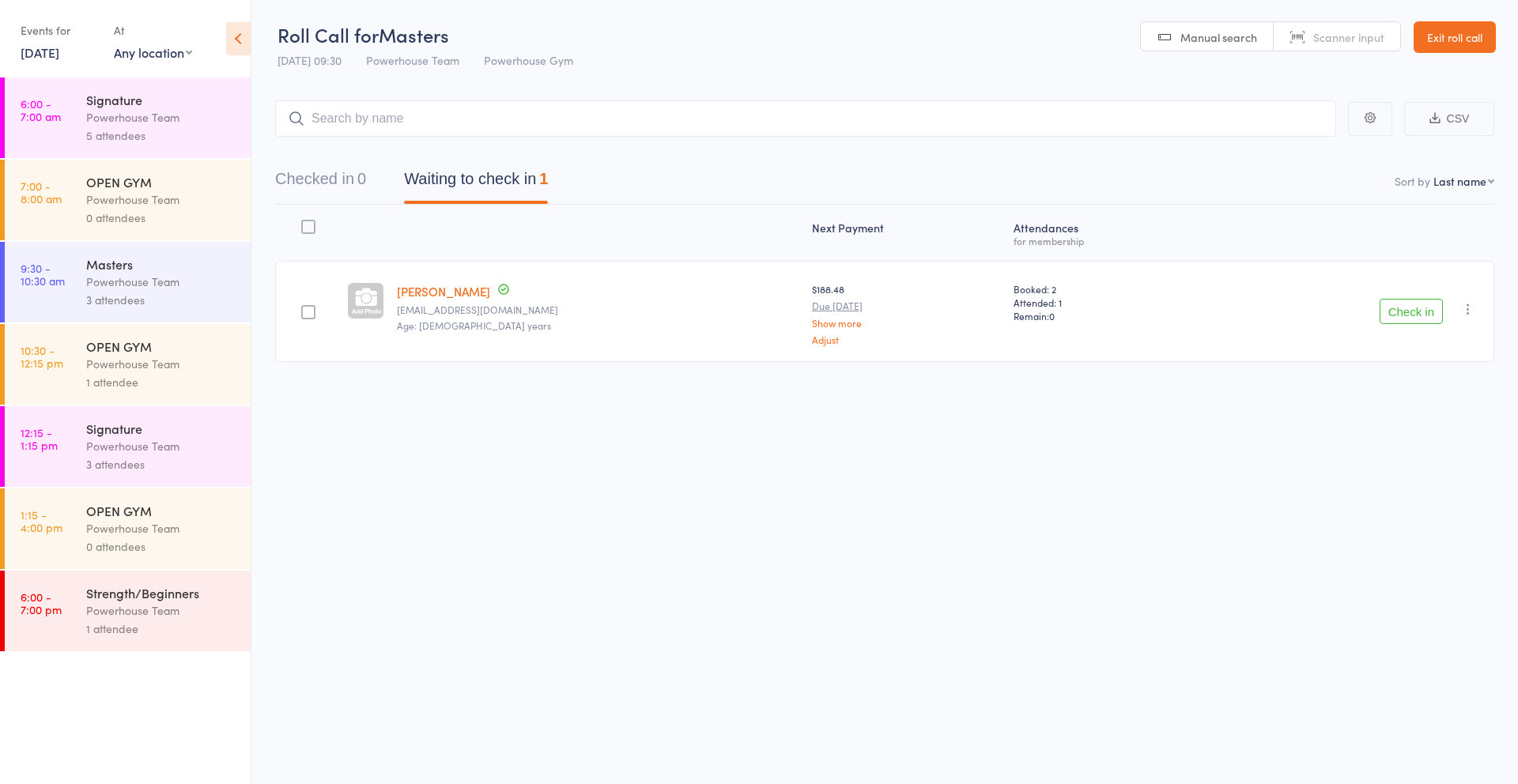
click at [1480, 44] on link "Exit roll call" at bounding box center [1455, 37] width 82 height 31
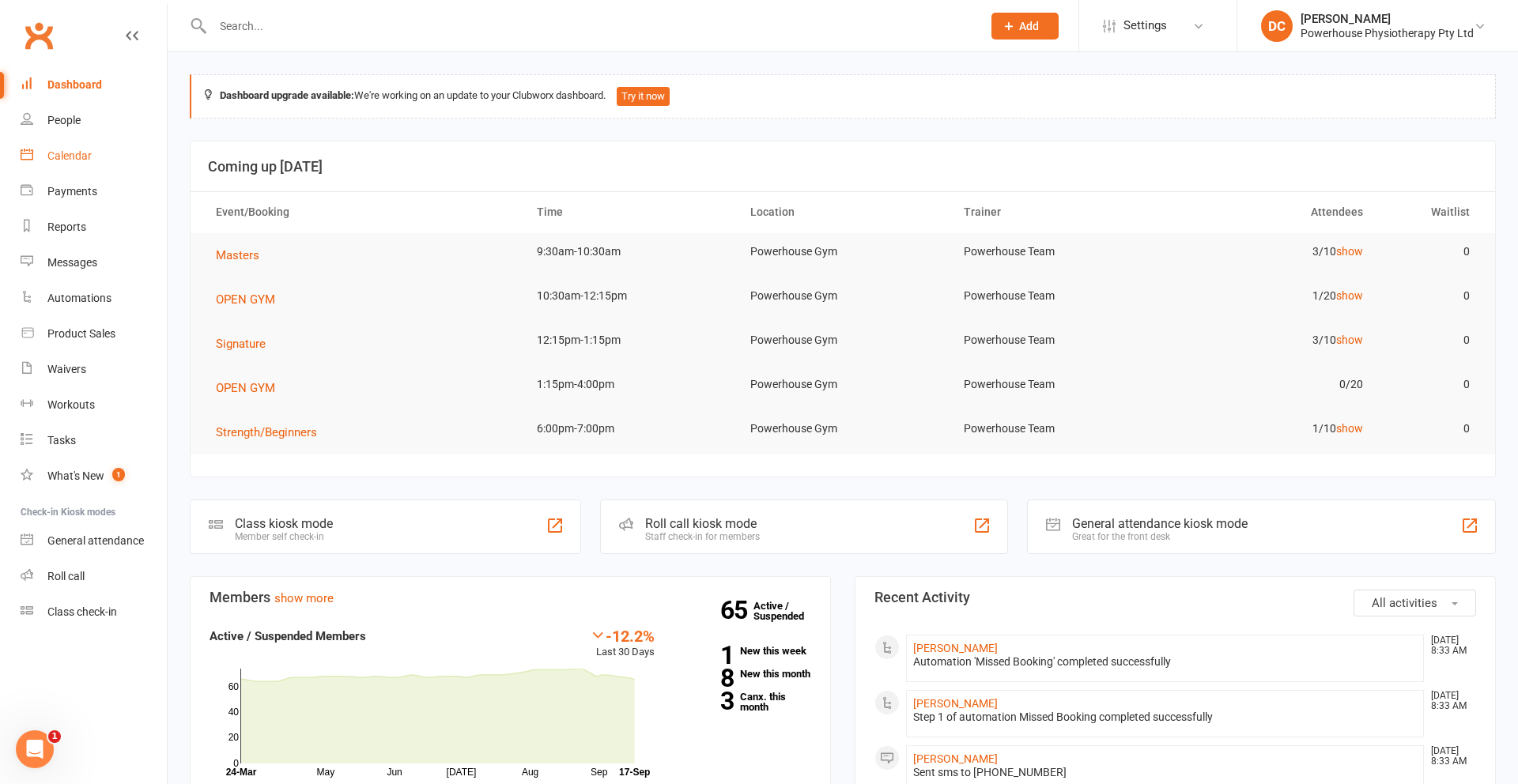
click at [63, 155] on div "Calendar" at bounding box center [69, 155] width 44 height 13
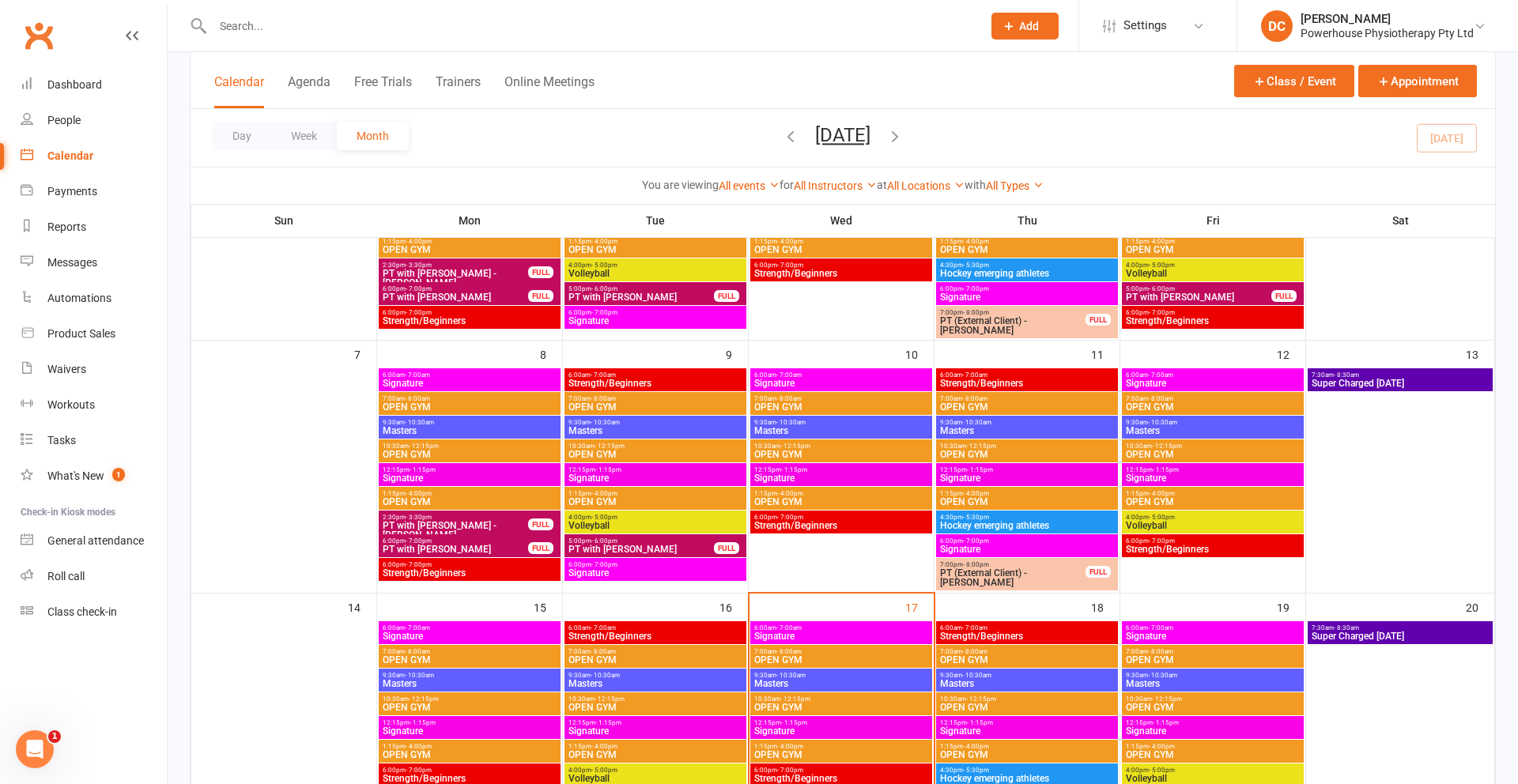
scroll to position [250, 0]
